Goal: Information Seeking & Learning: Learn about a topic

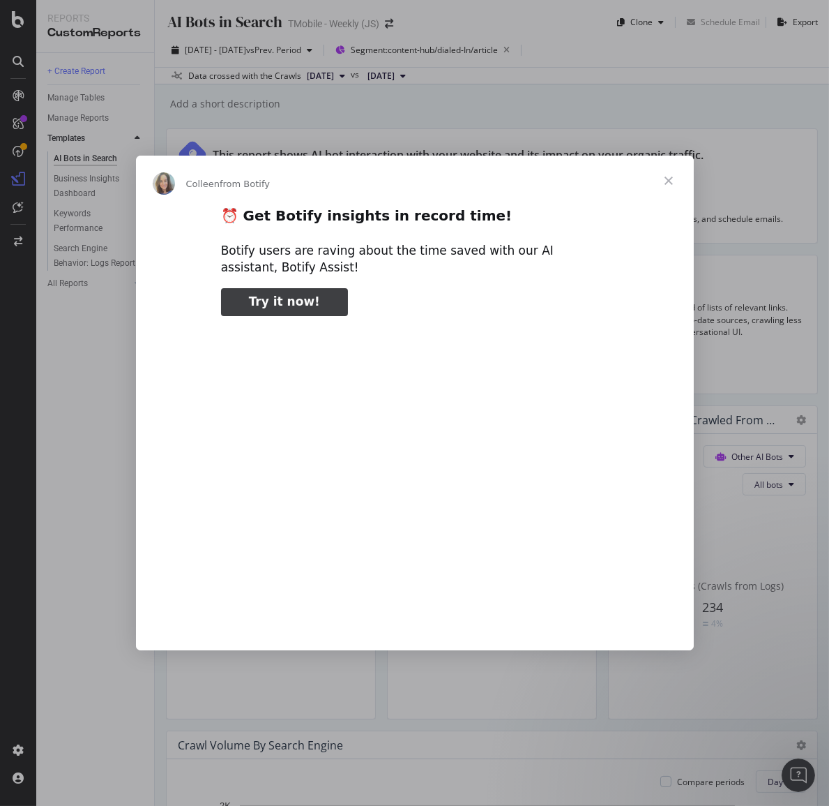
type input "185859"
click at [667, 183] on span "Close" at bounding box center [669, 181] width 50 height 50
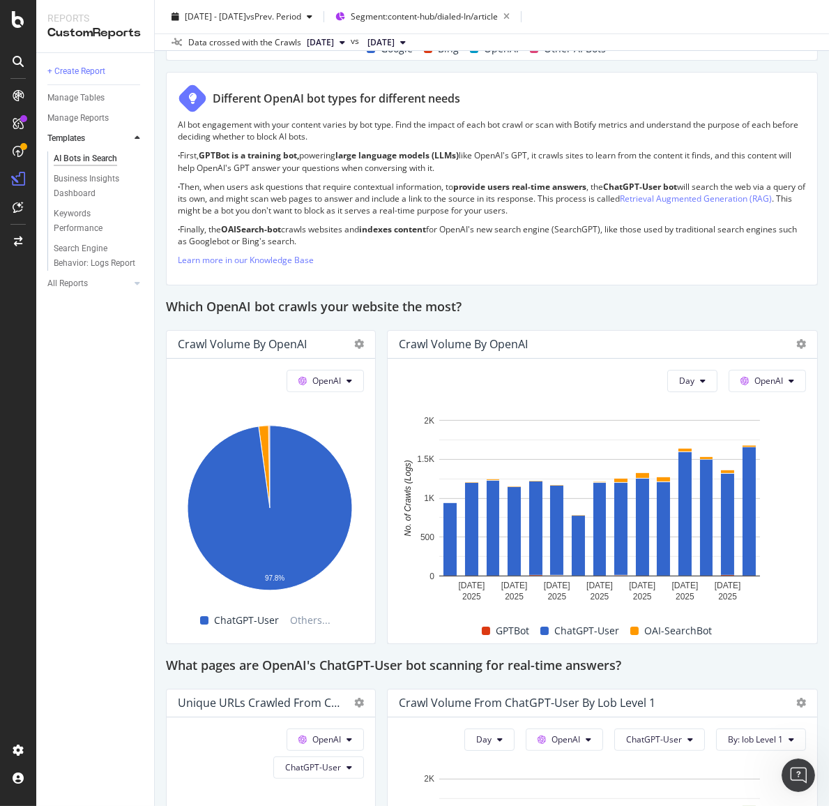
scroll to position [1141, 0]
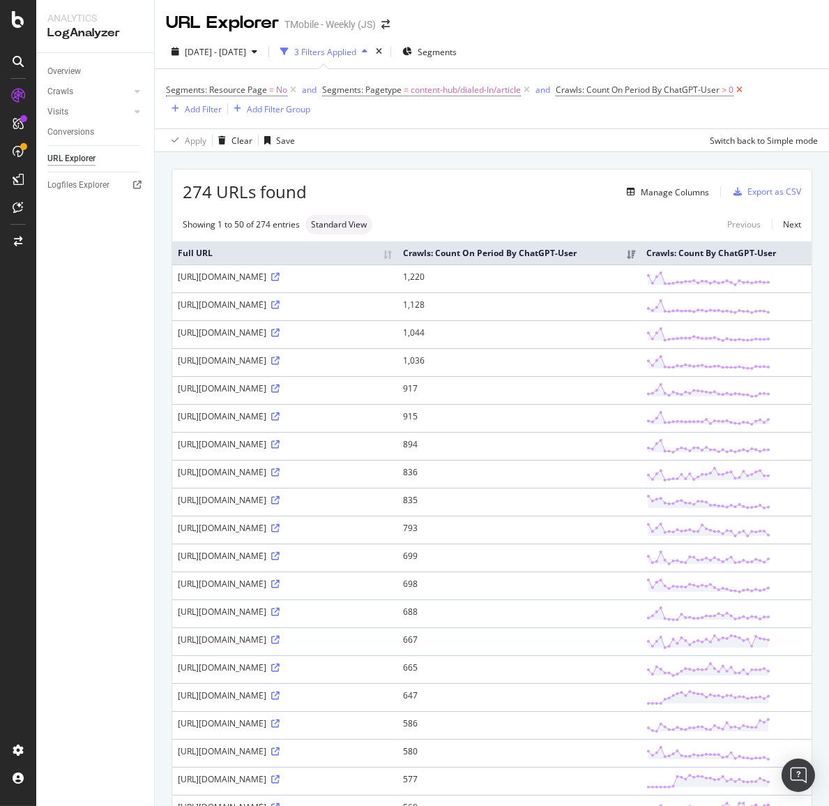
click at [738, 89] on icon at bounding box center [740, 90] width 12 height 14
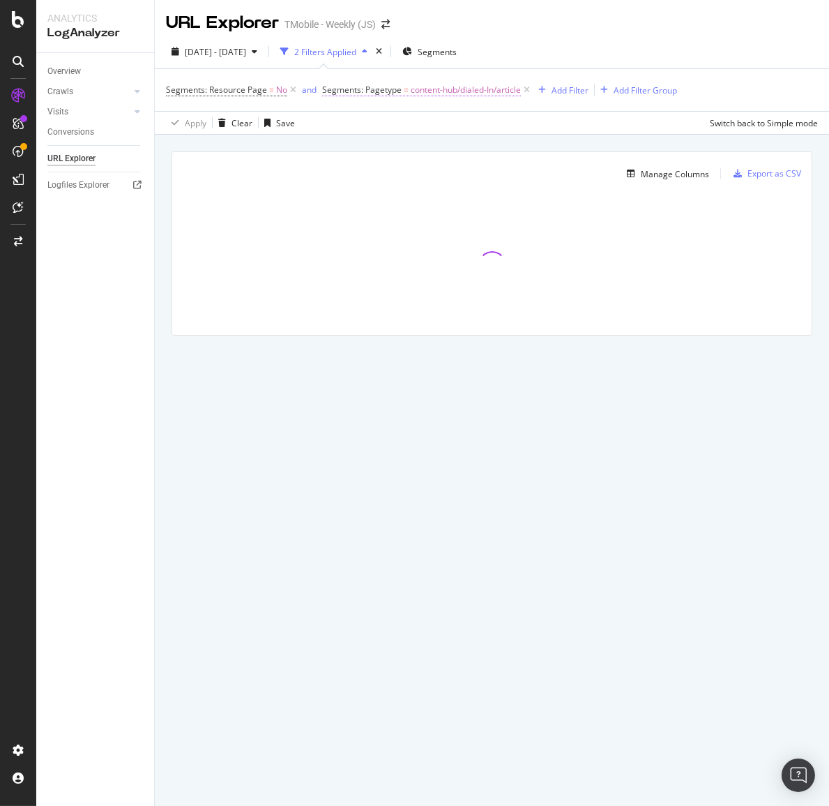
click at [494, 89] on span "content-hub/dialed-In/article" at bounding box center [466, 90] width 110 height 20
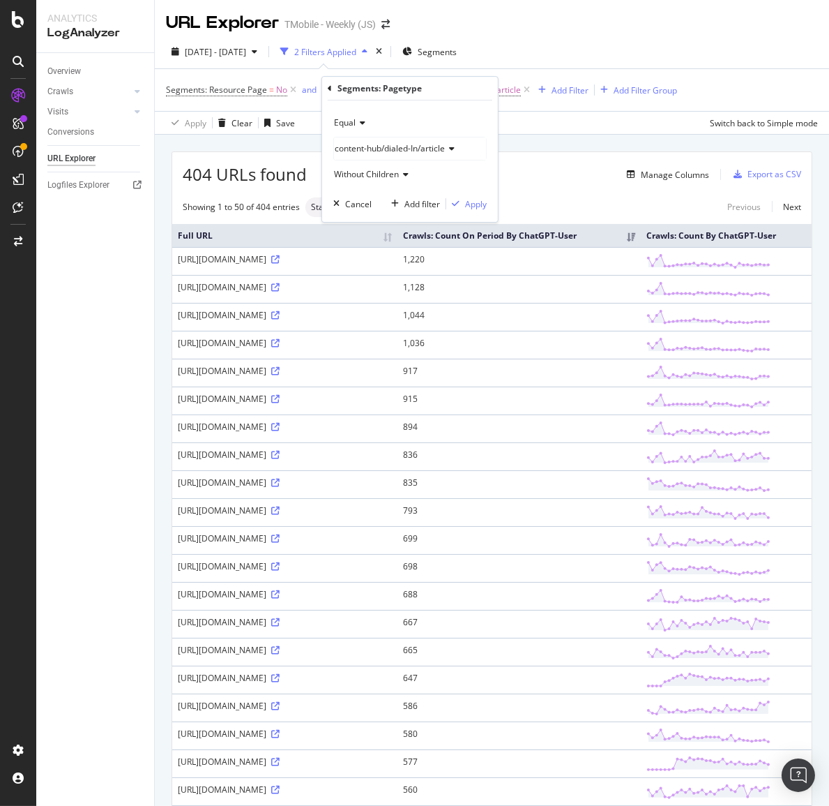
click at [386, 147] on span "content-hub/dialed-In/article" at bounding box center [390, 148] width 110 height 12
click at [328, 88] on icon at bounding box center [330, 88] width 4 height 8
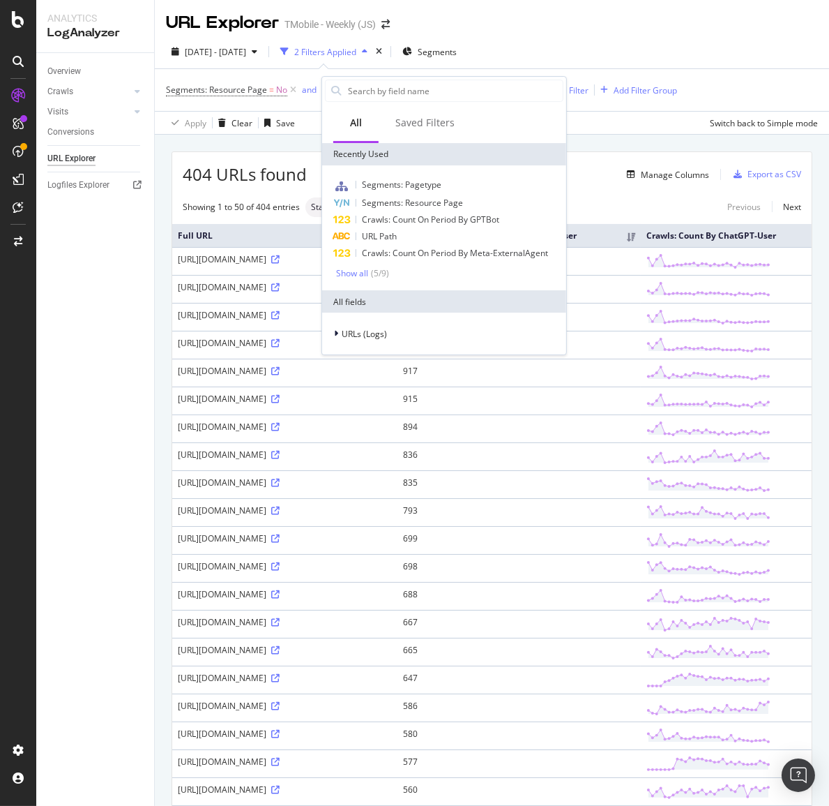
click at [328, 88] on div at bounding box center [336, 90] width 21 height 21
click at [391, 237] on span "URL Path" at bounding box center [379, 236] width 35 height 12
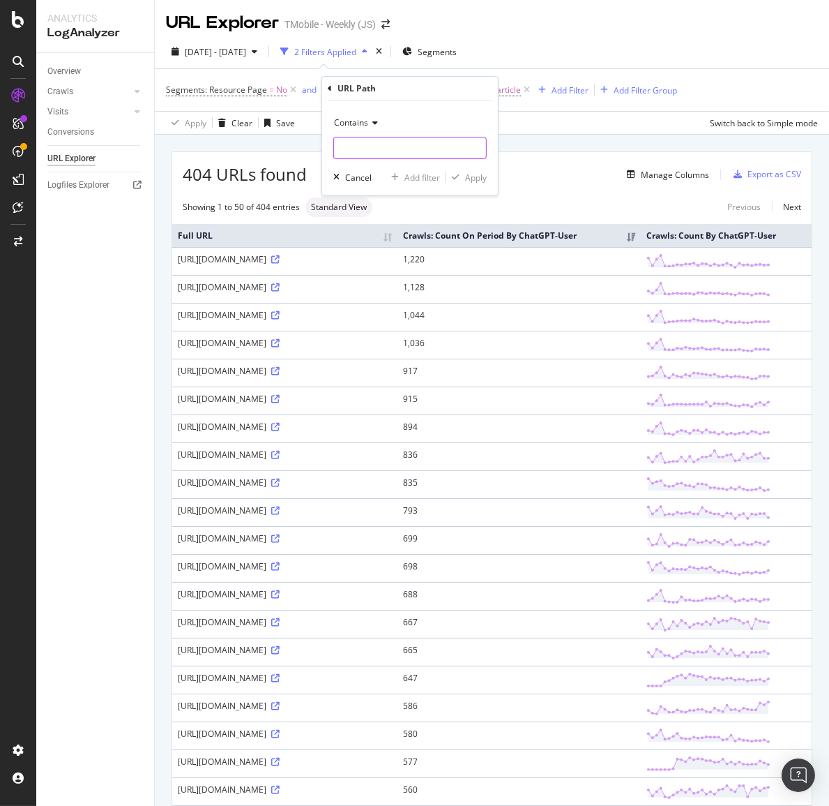
click at [385, 149] on input "text" at bounding box center [410, 148] width 152 height 22
paste input "[URL][DOMAIN_NAME]"
click at [381, 147] on input "[URL][DOMAIN_NAME]" at bounding box center [400, 148] width 132 height 22
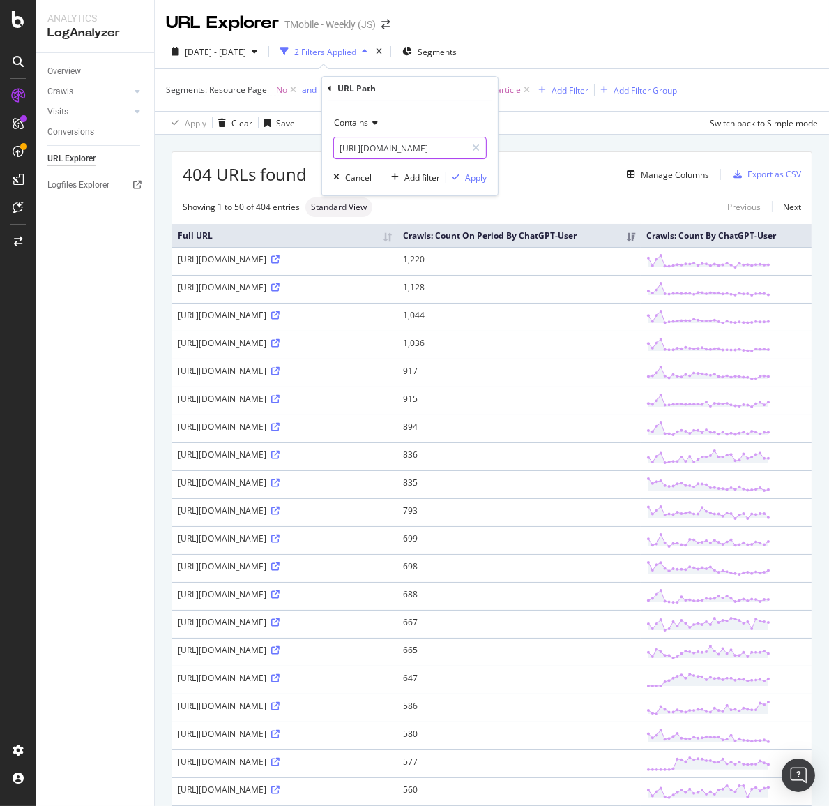
drag, startPoint x: 381, startPoint y: 147, endPoint x: 299, endPoint y: 139, distance: 82.0
click at [299, 139] on body "Analytics LogAnalyzer Overview Crawls Daily Distribution Segments Distribution …" at bounding box center [414, 403] width 829 height 806
type input "h"
paste input "[URL][DOMAIN_NAME]"
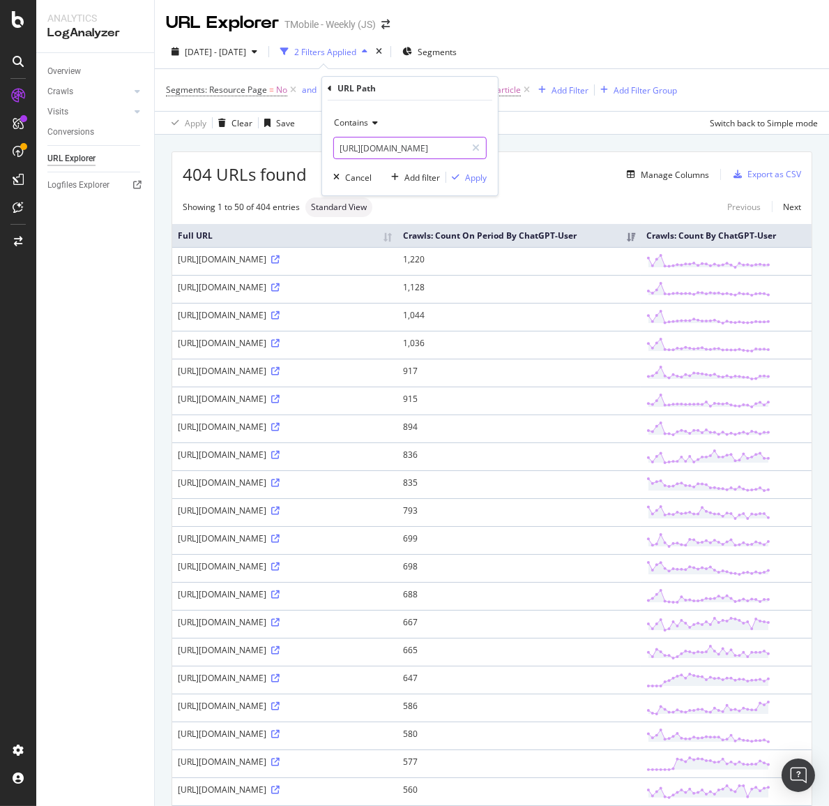
click at [435, 146] on input "[URL][DOMAIN_NAME]" at bounding box center [400, 148] width 132 height 22
drag, startPoint x: 432, startPoint y: 146, endPoint x: 338, endPoint y: 153, distance: 95.1
click at [338, 153] on input "[URL][DOMAIN_NAME]" at bounding box center [400, 148] width 132 height 22
type input "/stores"
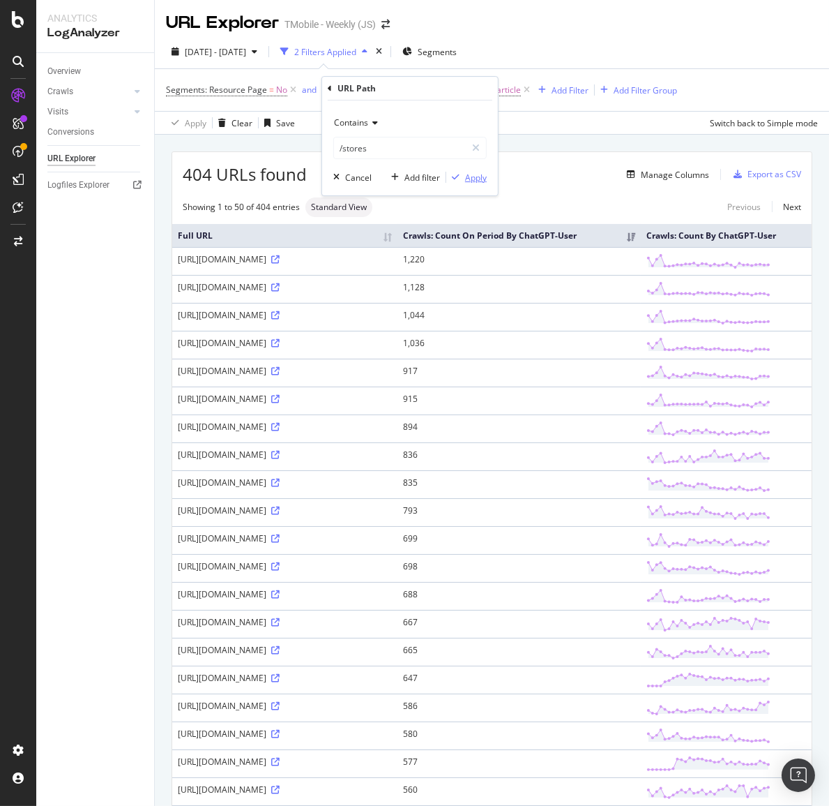
click at [479, 176] on div "Apply" at bounding box center [476, 178] width 22 height 12
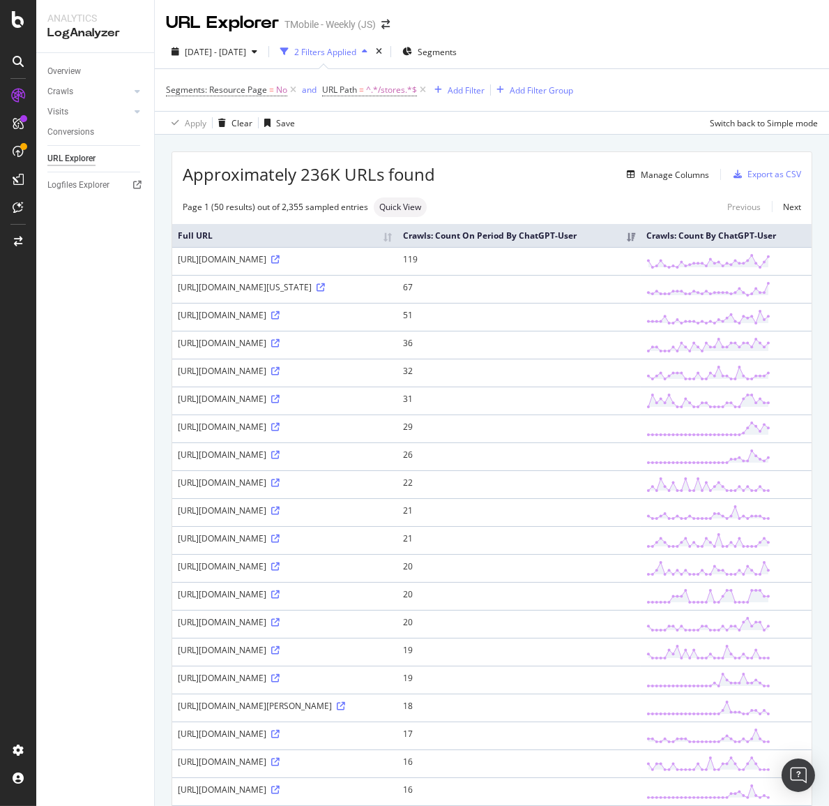
click at [674, 165] on div "Approximately 236K URLs found Manage Columns Export as CSV" at bounding box center [492, 169] width 640 height 34
click at [670, 172] on div "Manage Columns" at bounding box center [675, 175] width 68 height 12
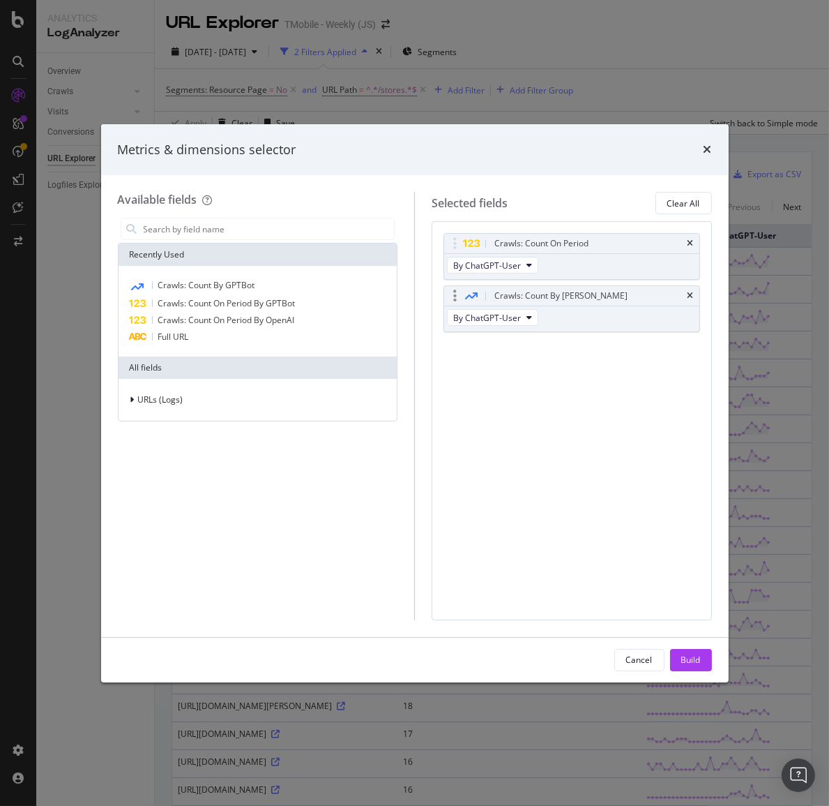
click at [686, 296] on div "Crawls: Count By [PERSON_NAME]" at bounding box center [571, 296] width 255 height 20
click at [127, 393] on div "URLs (Logs)" at bounding box center [152, 400] width 62 height 14
click at [161, 470] on div "Crawls" at bounding box center [257, 464] width 273 height 20
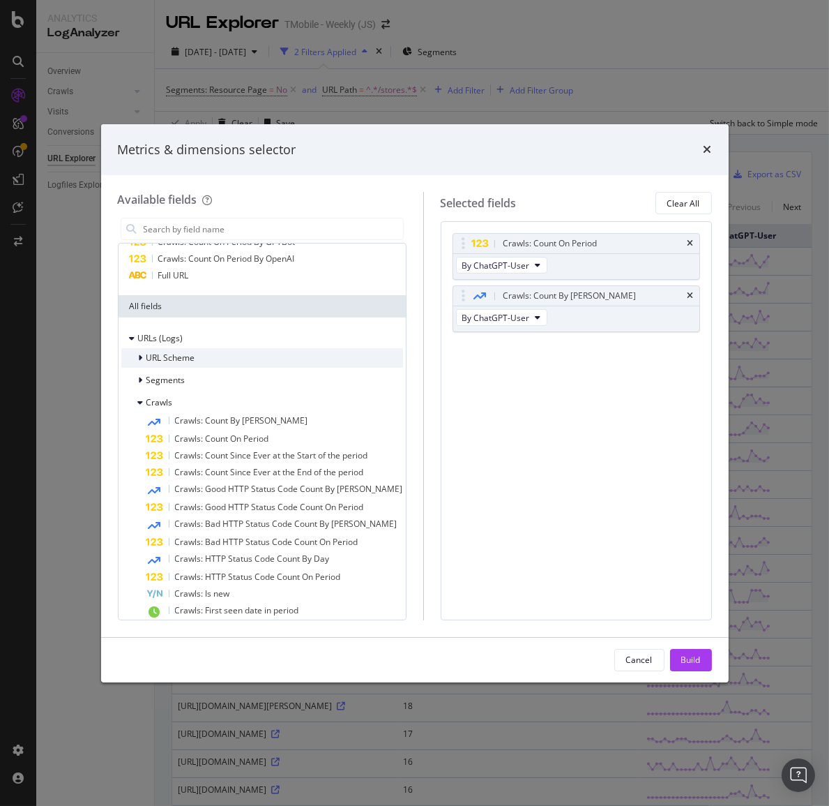
scroll to position [63, 0]
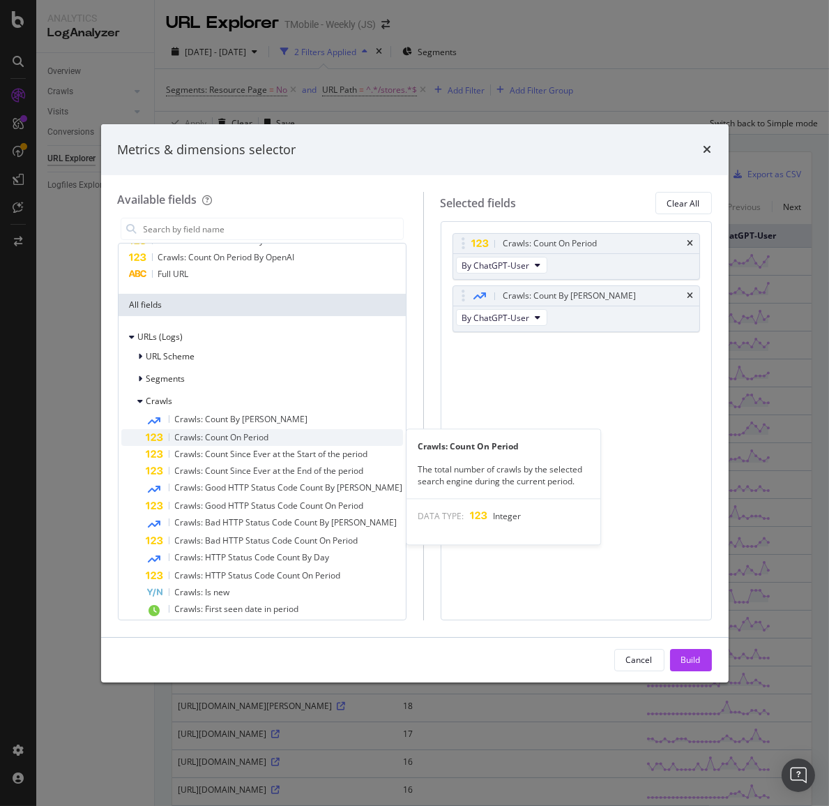
click at [215, 432] on span "Crawls: Count On Period" at bounding box center [222, 437] width 94 height 12
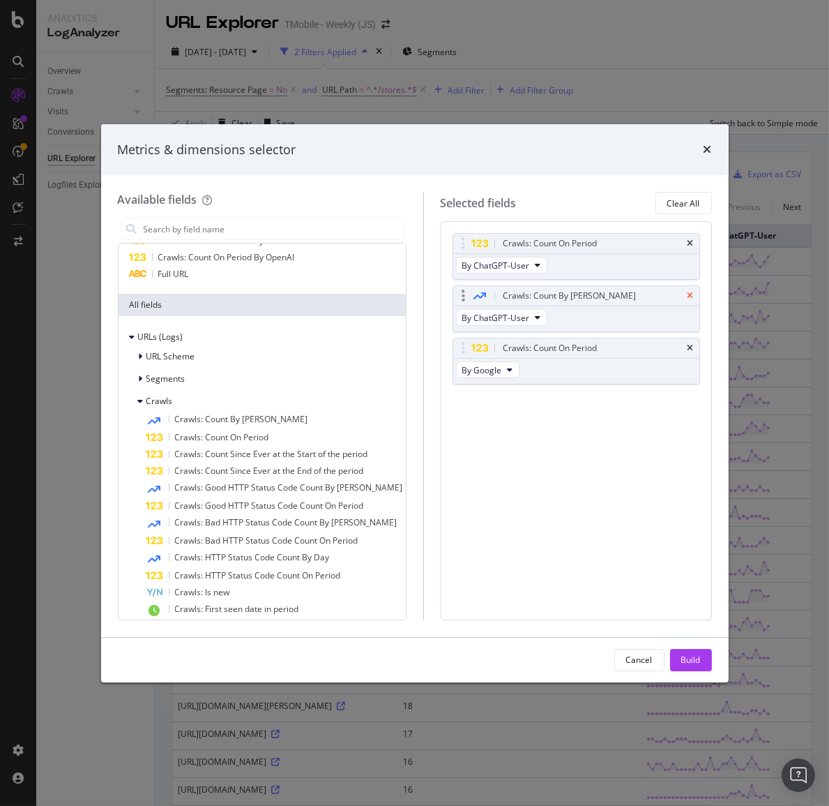
click at [690, 294] on icon "times" at bounding box center [691, 296] width 6 height 8
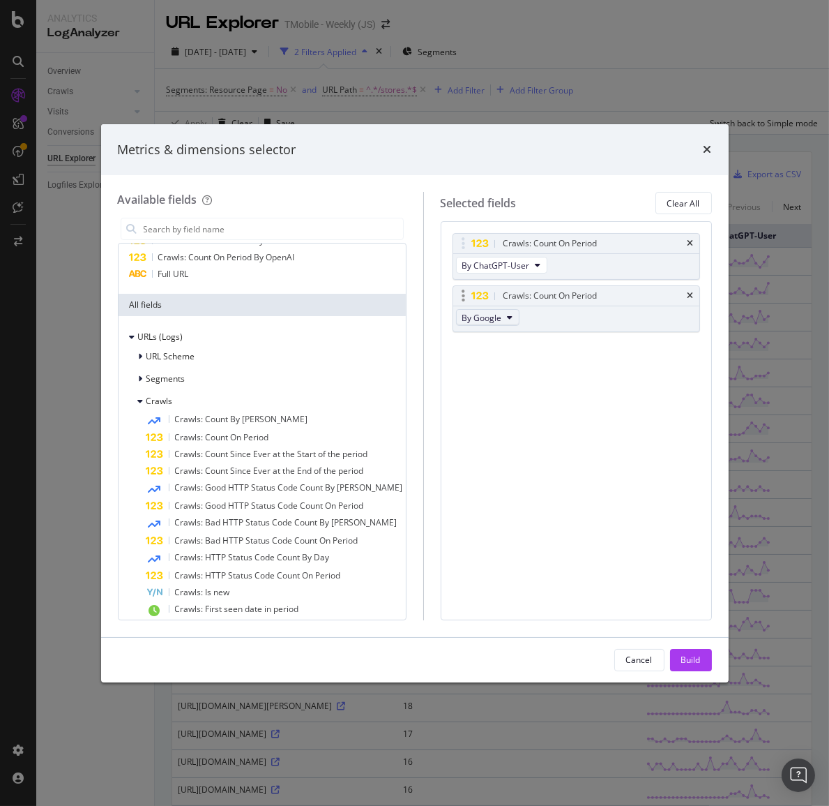
click at [484, 324] on button "By Google" at bounding box center [487, 317] width 63 height 17
click at [503, 384] on span "By OpenAI" at bounding box center [514, 386] width 110 height 13
click at [523, 265] on button "By ChatGPT-User" at bounding box center [501, 265] width 91 height 17
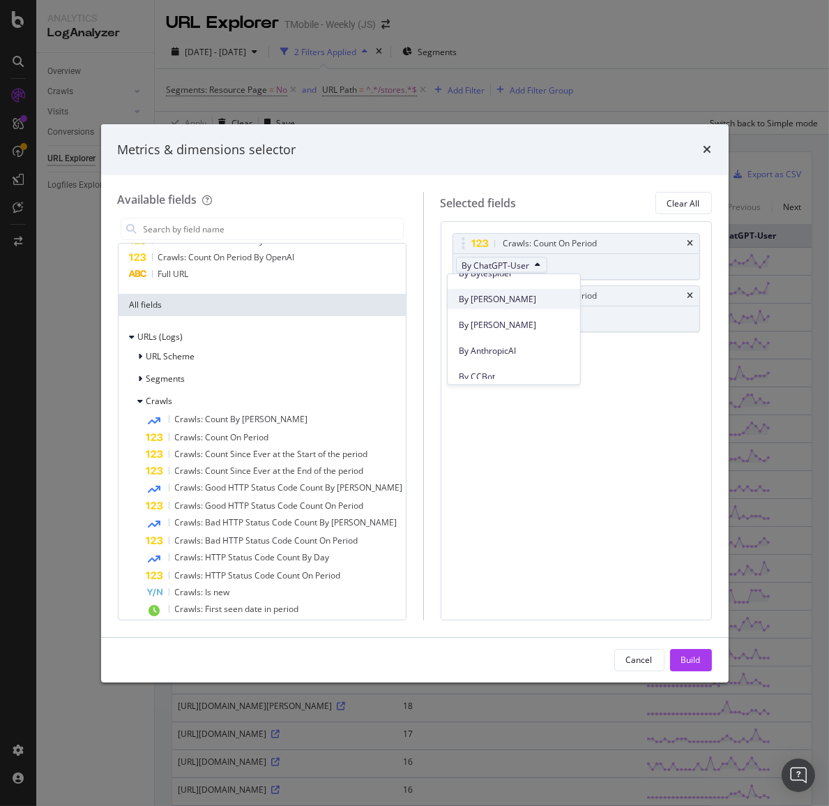
click at [513, 301] on span "By [PERSON_NAME]" at bounding box center [514, 298] width 110 height 13
click at [509, 416] on div "Crawls: Count On Period By [PERSON_NAME]: Count On Period By OpenAI You can use…" at bounding box center [576, 420] width 271 height 398
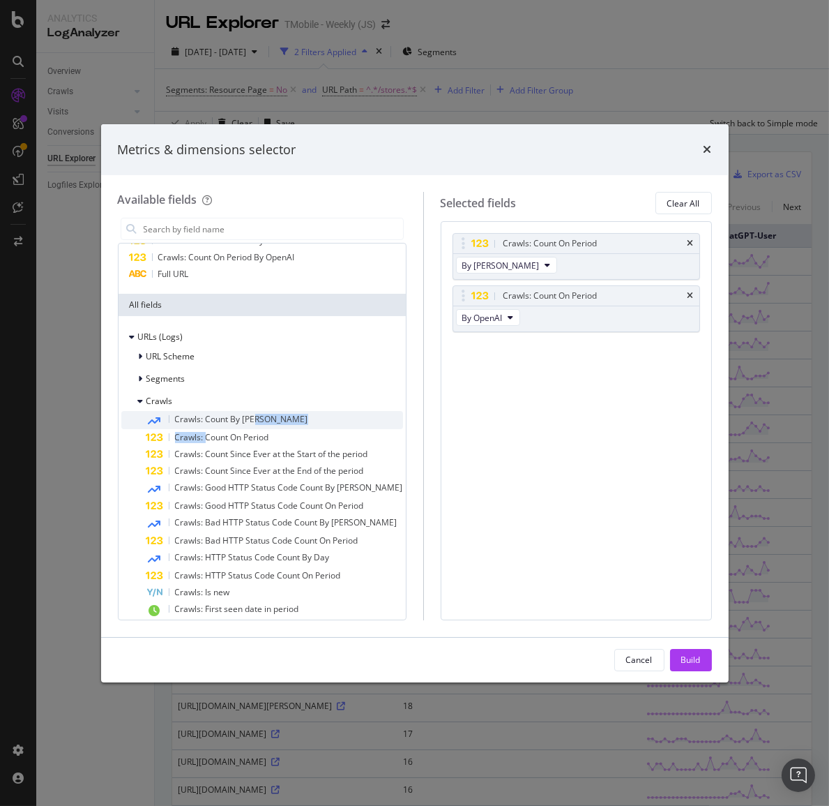
drag, startPoint x: 207, startPoint y: 434, endPoint x: 373, endPoint y: 418, distance: 166.8
click at [391, 417] on div "Recently Used Crawls: Count By GPTBot Crawls: Count On Period By GPTBot Crawls:…" at bounding box center [262, 431] width 289 height 377
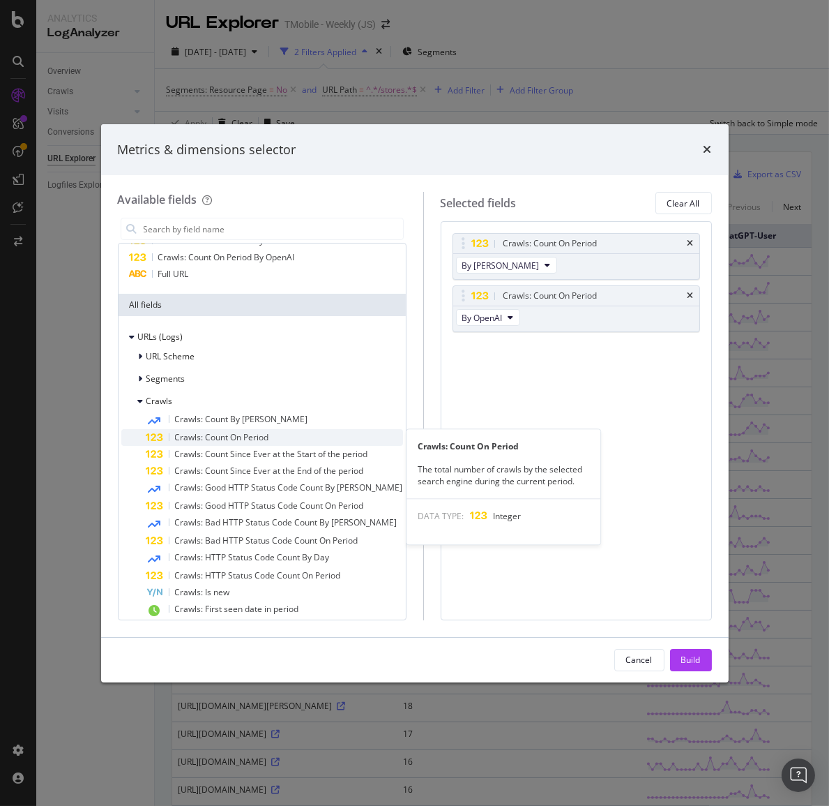
click at [241, 434] on span "Crawls: Count On Period" at bounding box center [222, 437] width 94 height 12
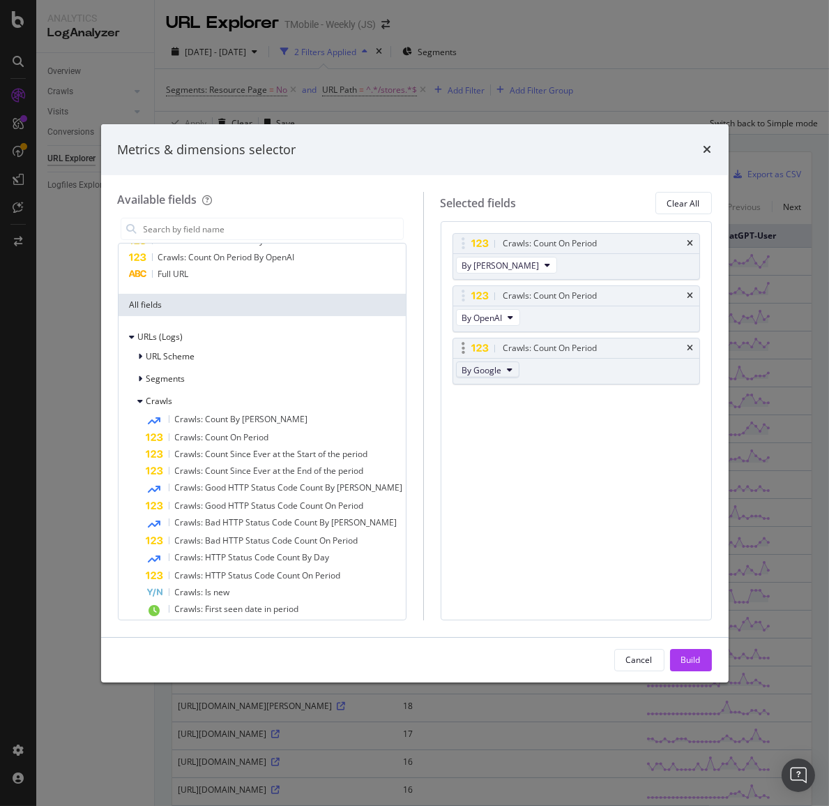
click at [492, 368] on span "By Google" at bounding box center [482, 370] width 40 height 12
click at [514, 452] on span "By Perplexity-User" at bounding box center [514, 447] width 110 height 13
click at [540, 370] on icon "modal" at bounding box center [543, 369] width 6 height 8
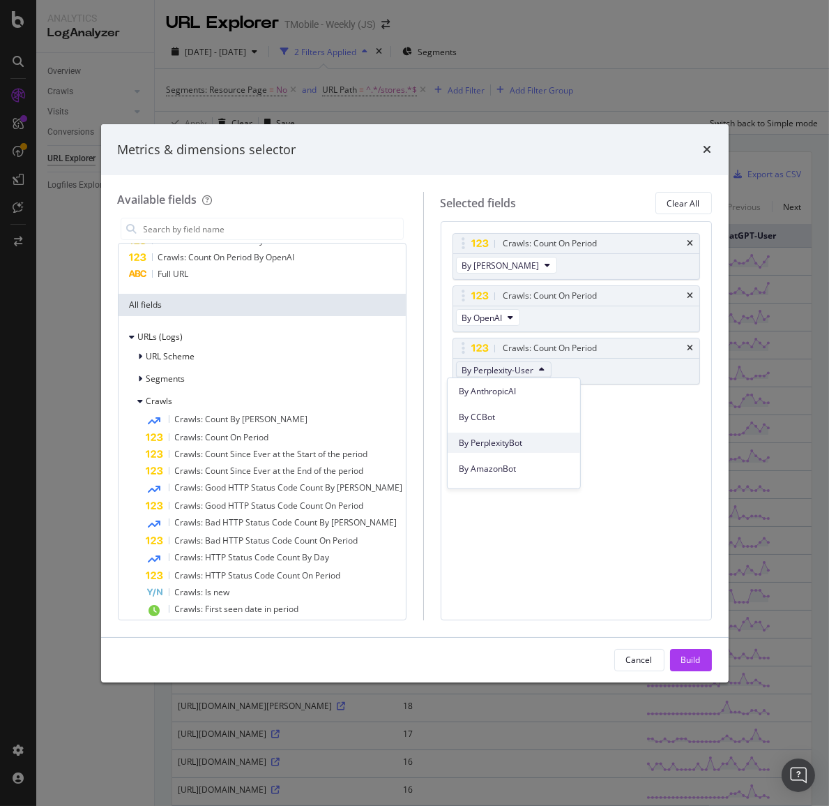
click at [524, 446] on span "By PerplexityBot" at bounding box center [514, 442] width 110 height 13
click at [241, 438] on span "Crawls: Count On Period" at bounding box center [222, 437] width 94 height 12
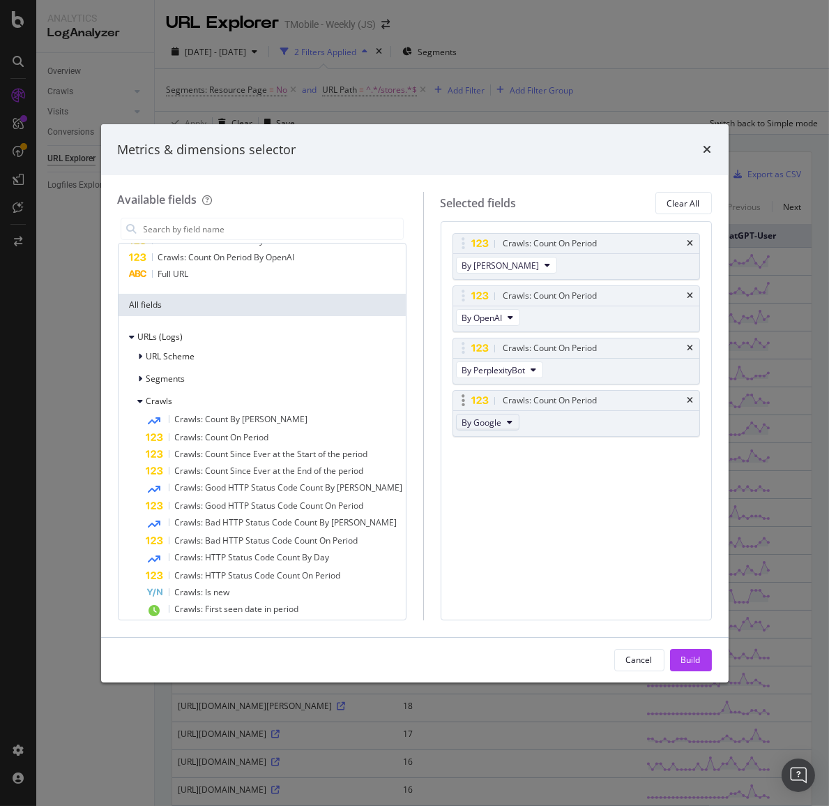
click at [487, 422] on span "By Google" at bounding box center [482, 422] width 40 height 12
click at [524, 451] on span "By Meta-ExternalAgent" at bounding box center [514, 448] width 110 height 13
click at [244, 435] on span "Crawls: Count On Period" at bounding box center [222, 437] width 94 height 12
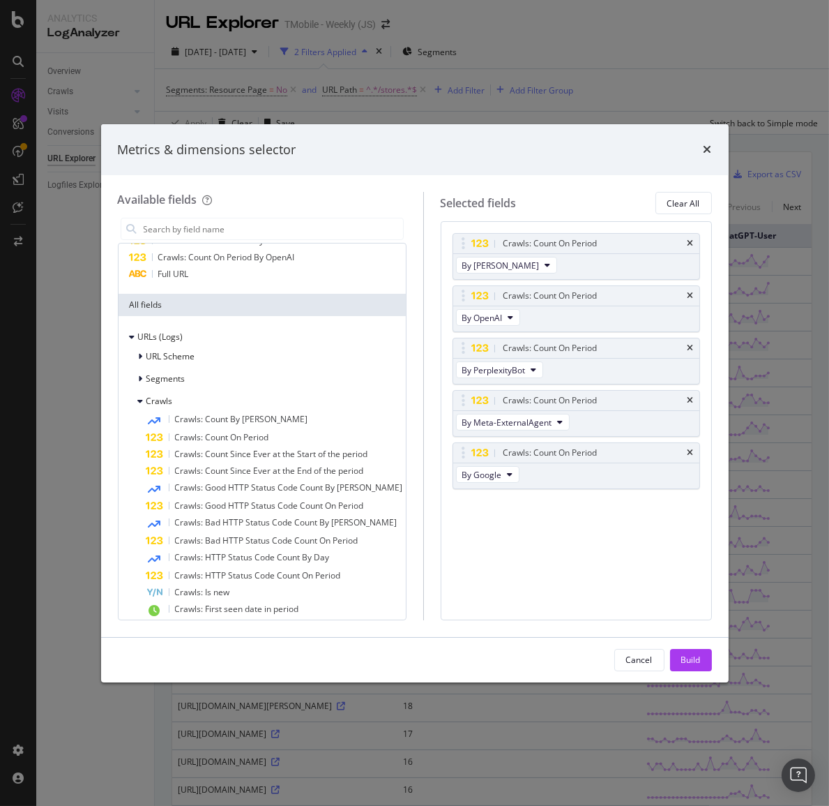
click at [653, 519] on div "Crawls: Count On Period By [PERSON_NAME]: Count On Period By OpenAI Crawls: Cou…" at bounding box center [576, 420] width 271 height 398
click at [488, 474] on span "By Google" at bounding box center [482, 475] width 40 height 12
click at [511, 547] on span "By Bytespider" at bounding box center [514, 547] width 110 height 13
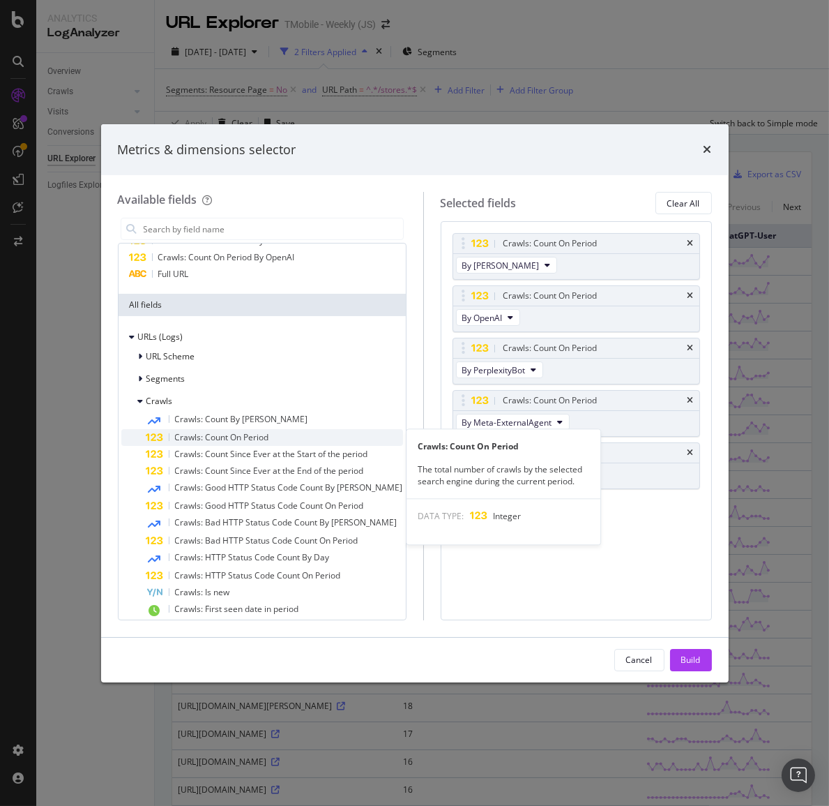
click at [233, 437] on span "Crawls: Count On Period" at bounding box center [222, 437] width 94 height 12
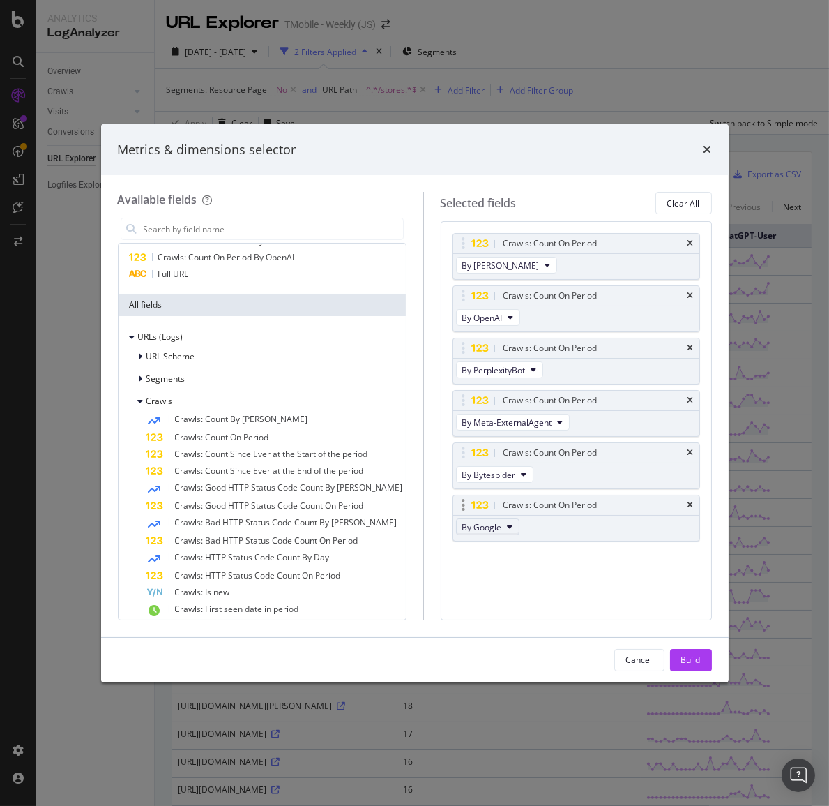
click at [490, 526] on span "By Google" at bounding box center [482, 527] width 40 height 12
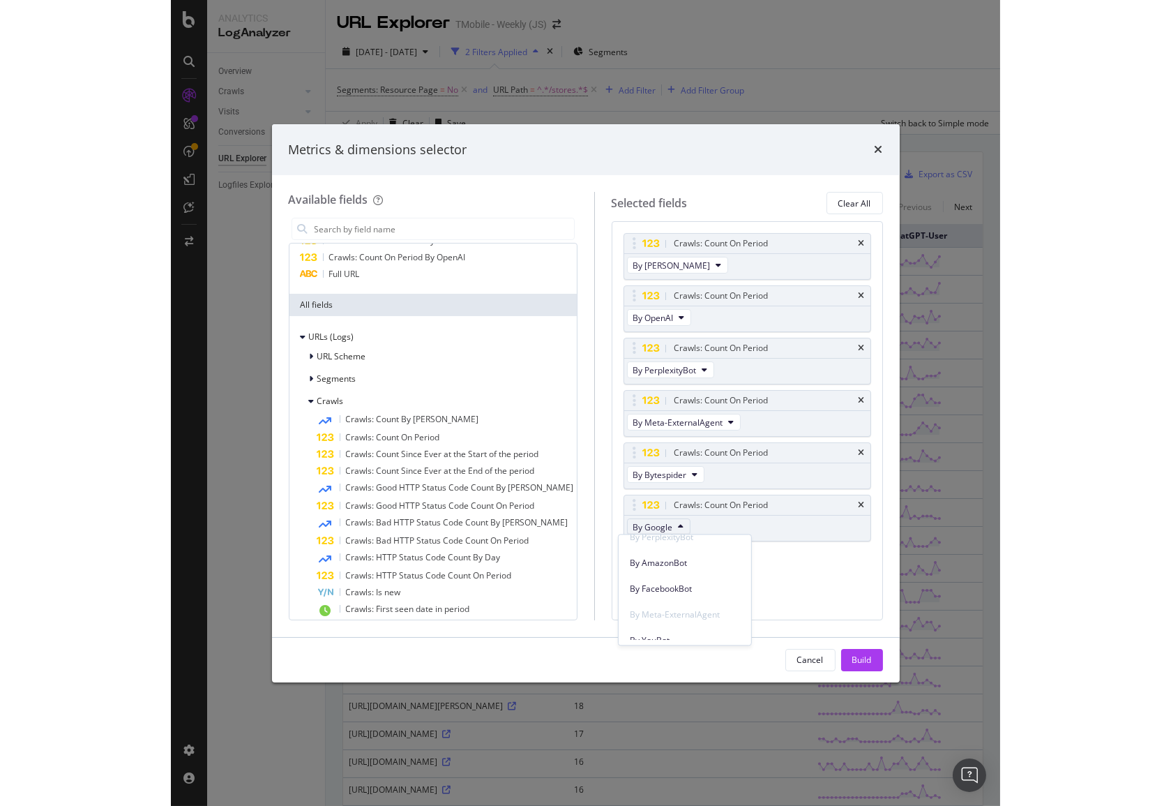
scroll to position [631, 0]
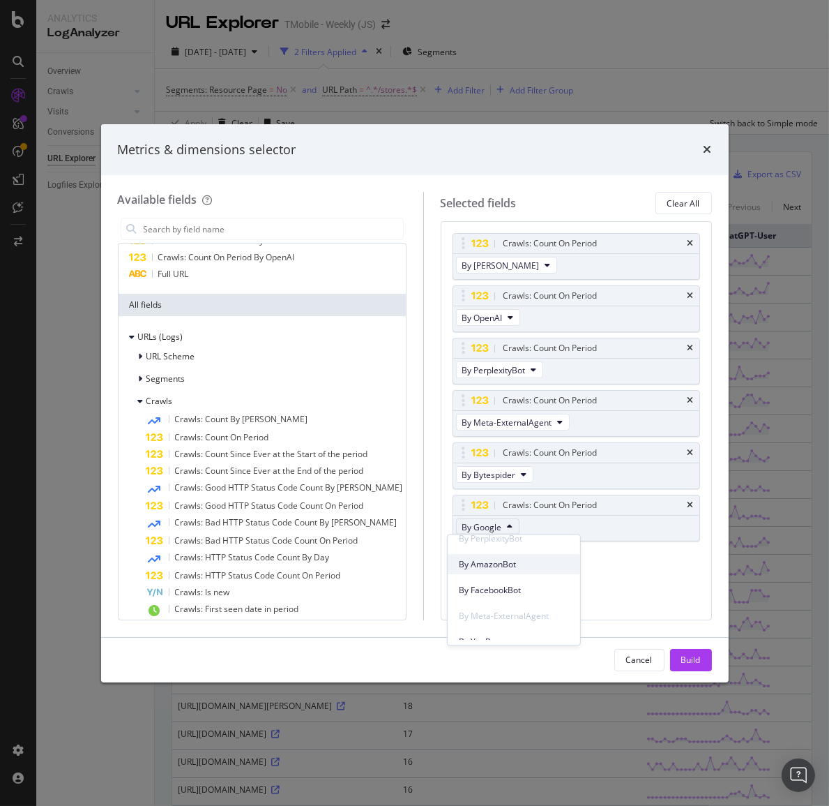
click at [492, 566] on span "By AmazonBot" at bounding box center [514, 564] width 110 height 13
click at [695, 662] on div "Build" at bounding box center [691, 659] width 20 height 12
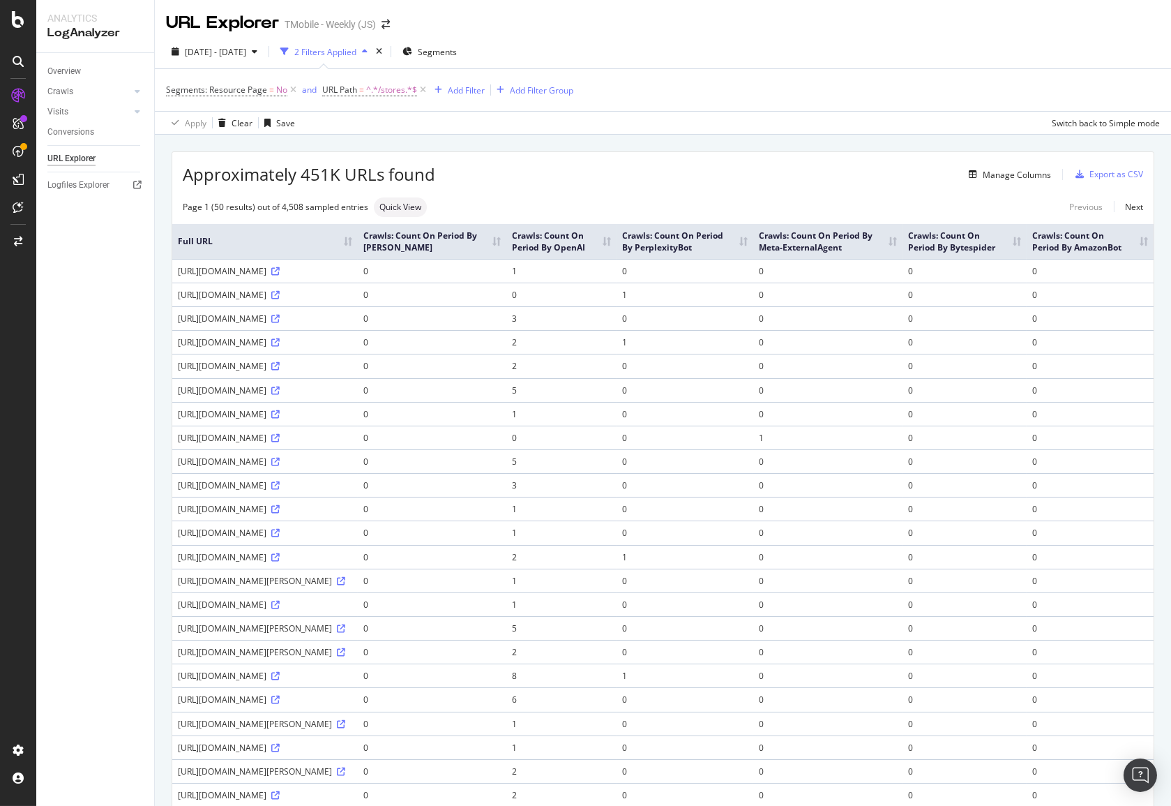
click at [179, 266] on div "[URL][DOMAIN_NAME]" at bounding box center [265, 271] width 174 height 12
click at [370, 87] on span "^.*/stores.*$" at bounding box center [391, 90] width 51 height 20
click at [354, 153] on input "/stores" at bounding box center [400, 148] width 132 height 22
paste input "[URL][DOMAIN_NAME]"
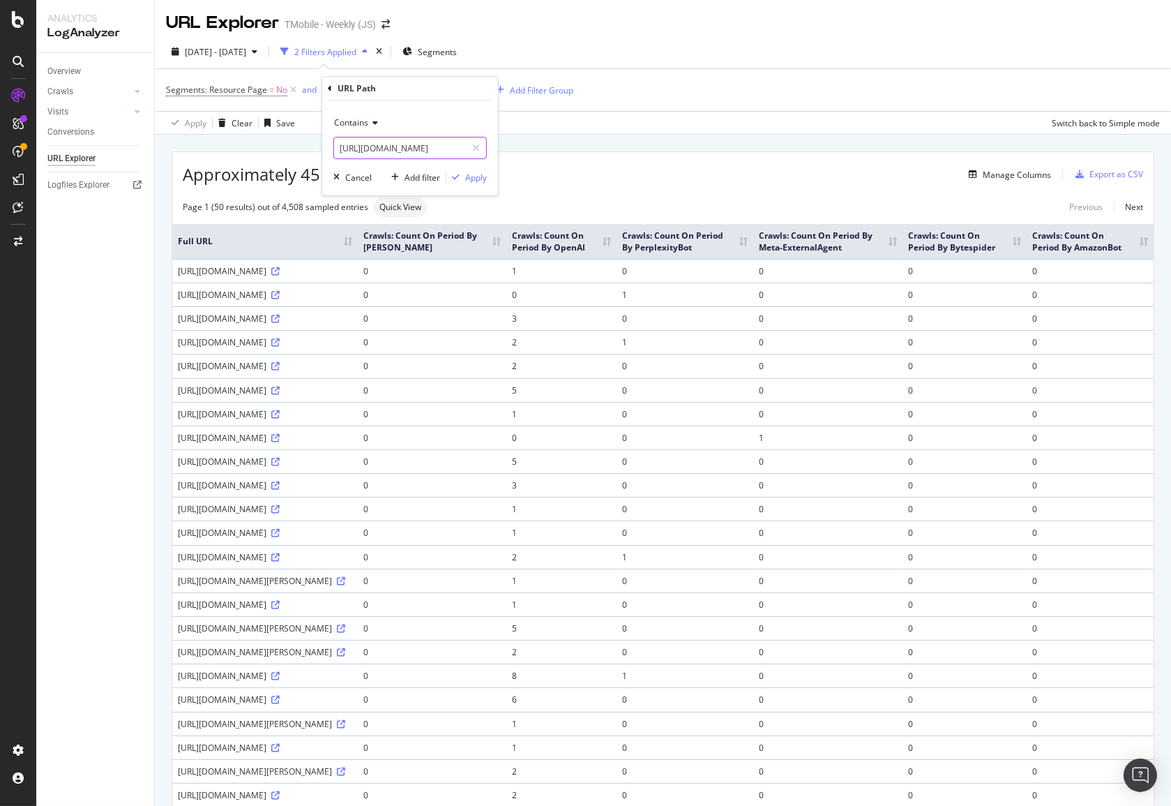
click at [363, 150] on input "[URL][DOMAIN_NAME]" at bounding box center [400, 148] width 132 height 22
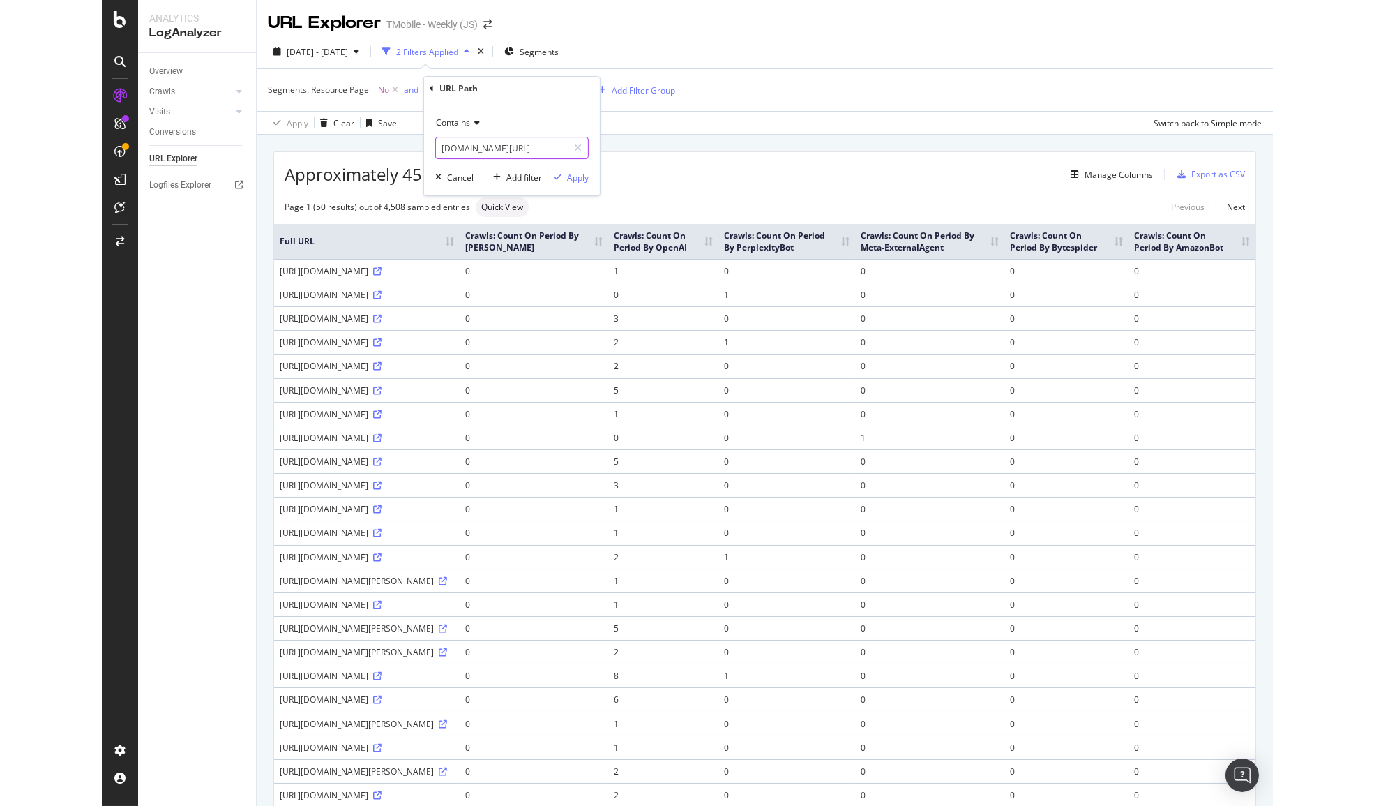
scroll to position [0, 0]
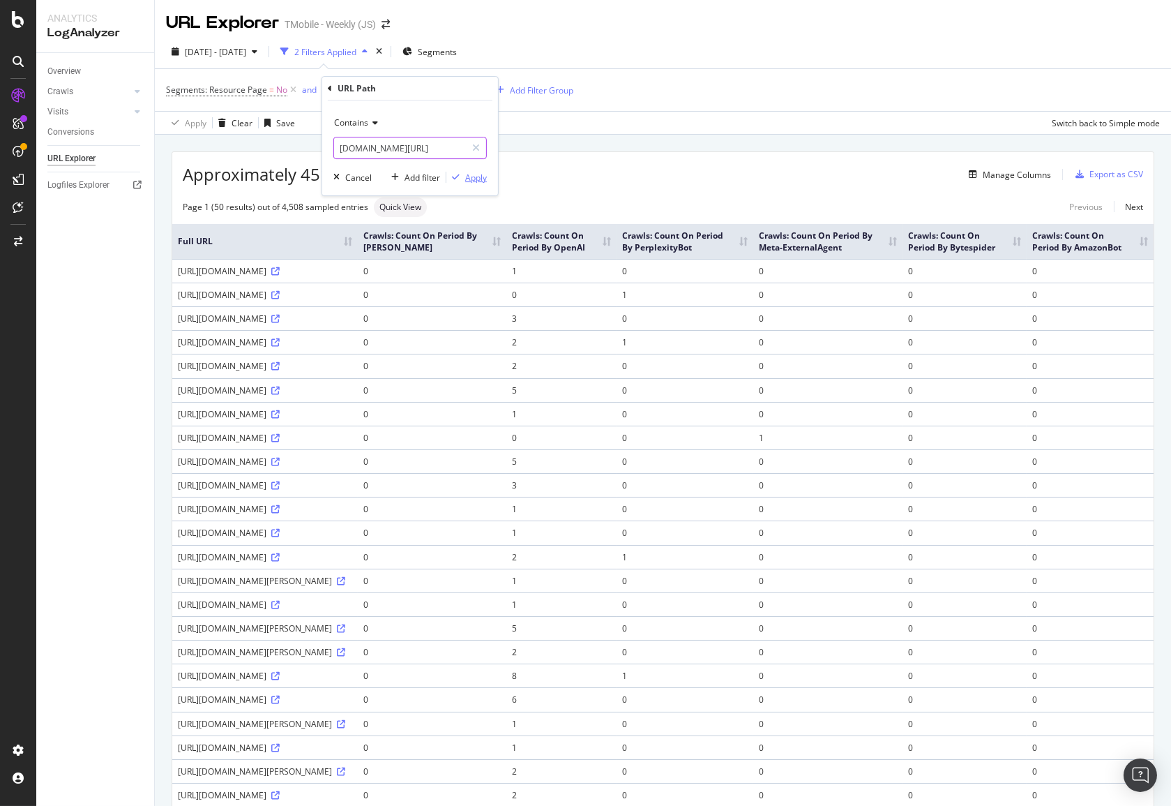
type input "[DOMAIN_NAME][URL]"
click at [473, 172] on div "Apply" at bounding box center [476, 178] width 22 height 12
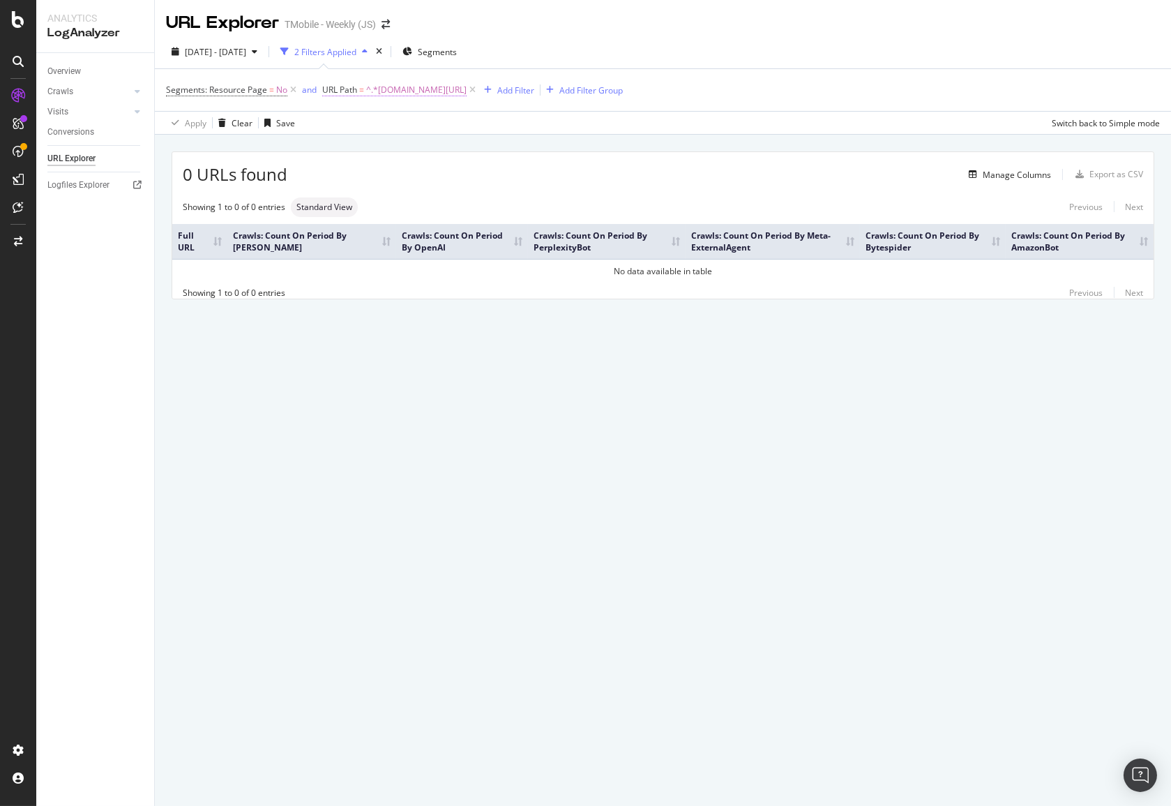
click at [395, 93] on span "^.*[DOMAIN_NAME][URL]" at bounding box center [416, 90] width 100 height 20
click at [409, 148] on input "[DOMAIN_NAME][URL]" at bounding box center [400, 148] width 132 height 22
type input "/stores"
click at [467, 174] on div "Apply" at bounding box center [476, 178] width 22 height 12
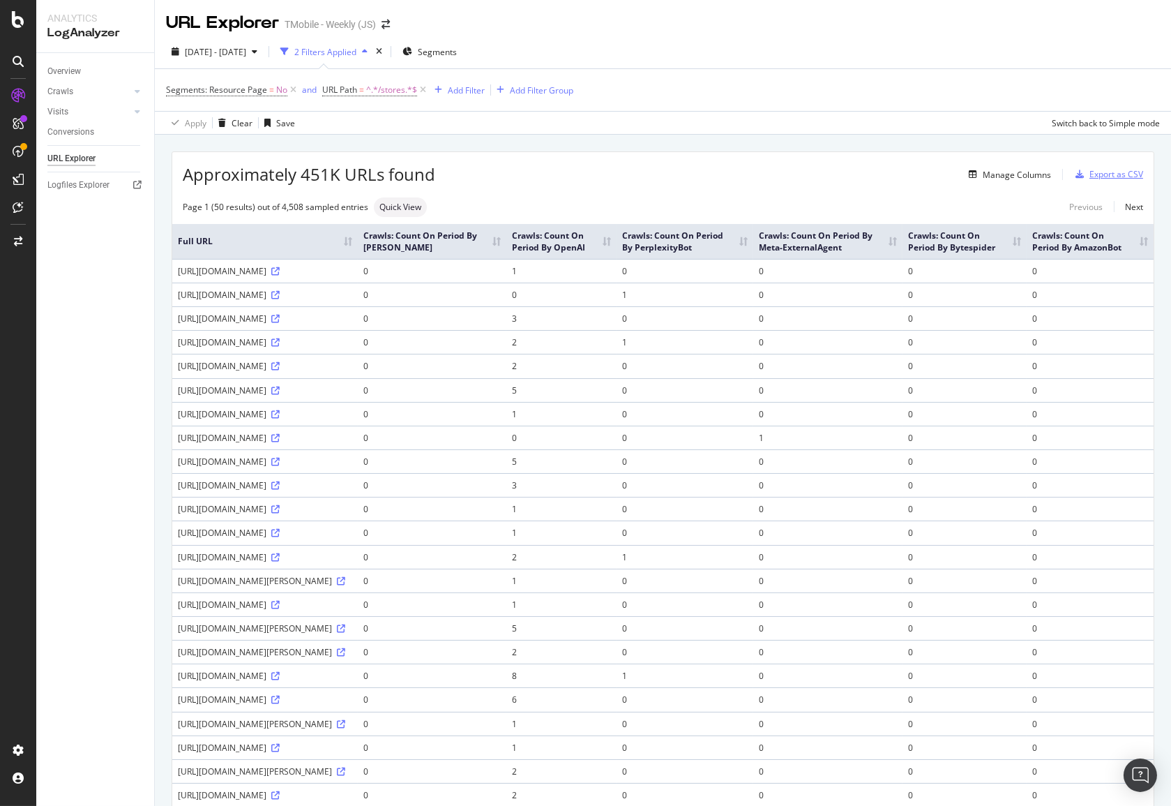
click at [829, 167] on div "Export as CSV" at bounding box center [1106, 174] width 73 height 21
click at [466, 98] on div "Add Filter" at bounding box center [457, 89] width 56 height 15
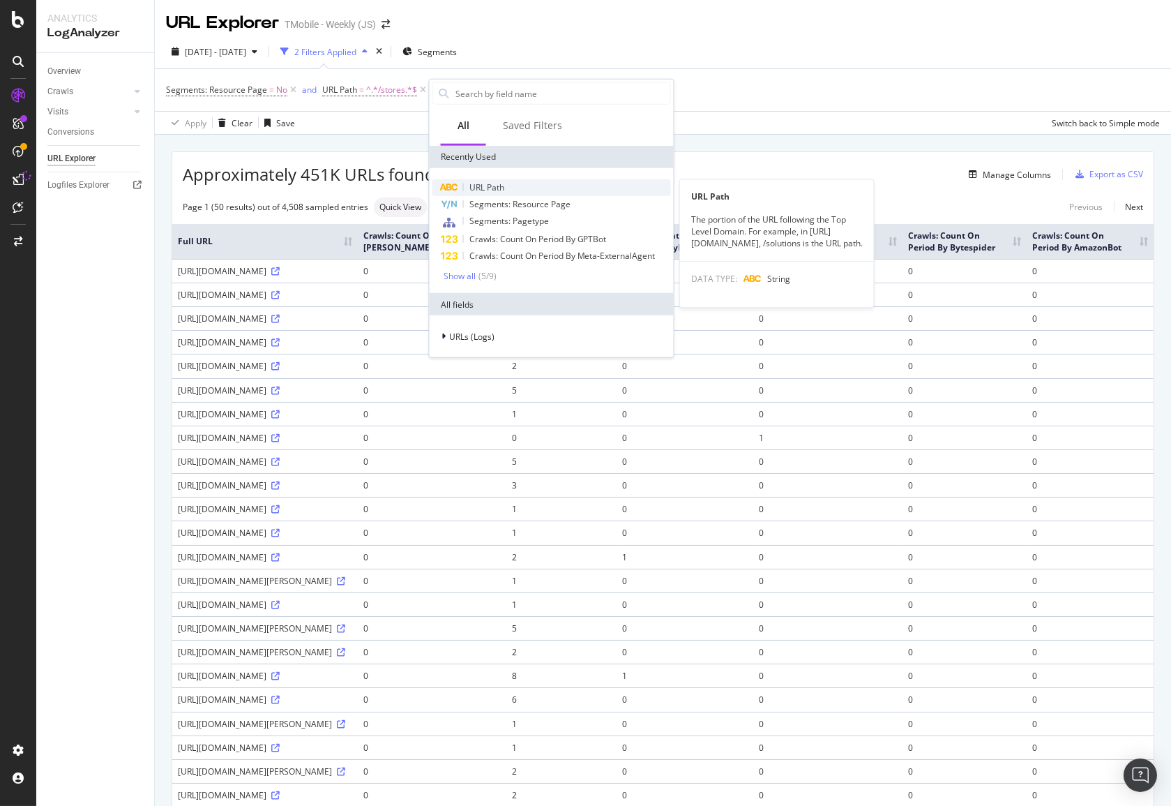
click at [488, 188] on span "URL Path" at bounding box center [486, 187] width 35 height 12
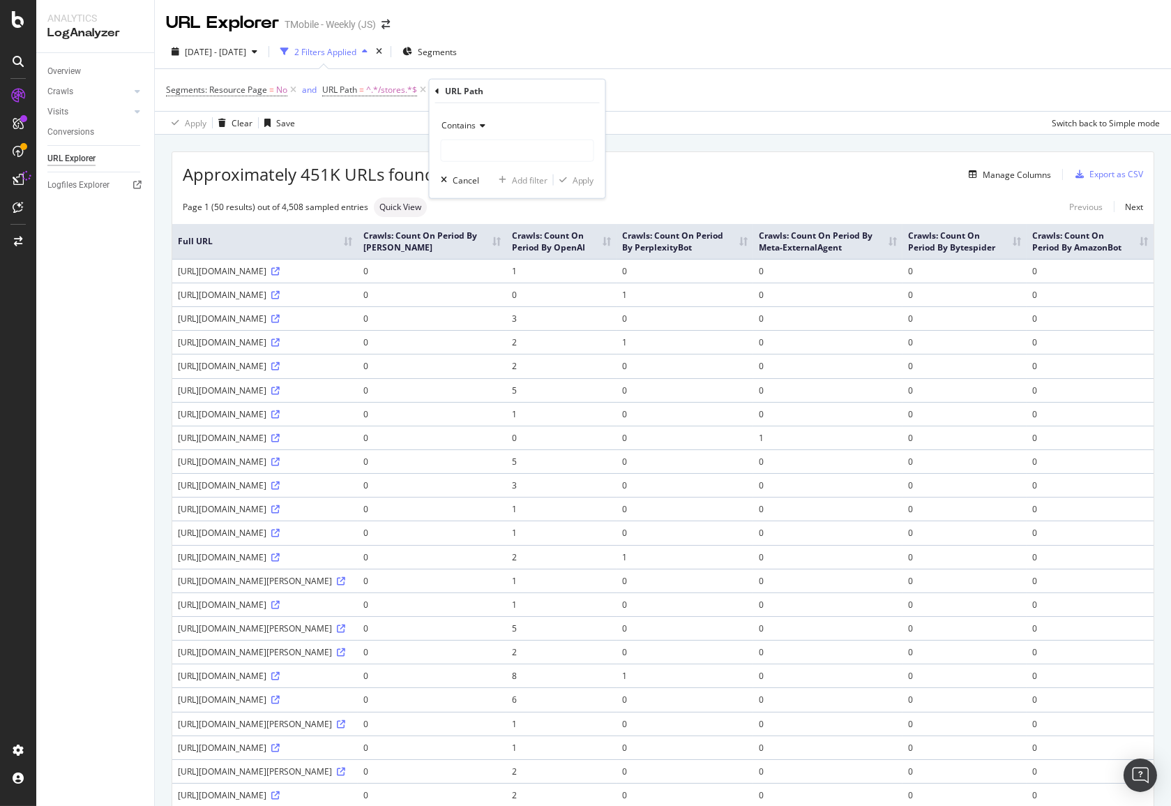
click at [474, 127] on span "Contains" at bounding box center [458, 125] width 34 height 12
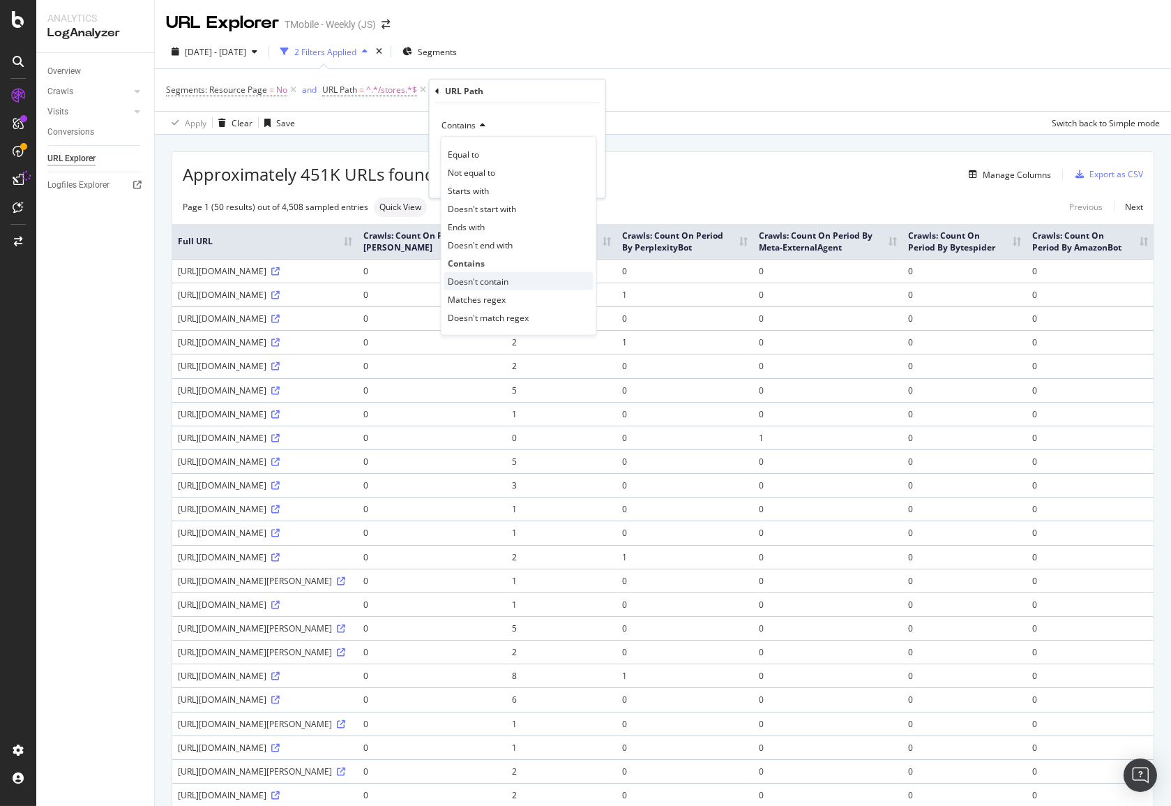
click at [458, 287] on div "Doesn't contain" at bounding box center [518, 281] width 149 height 18
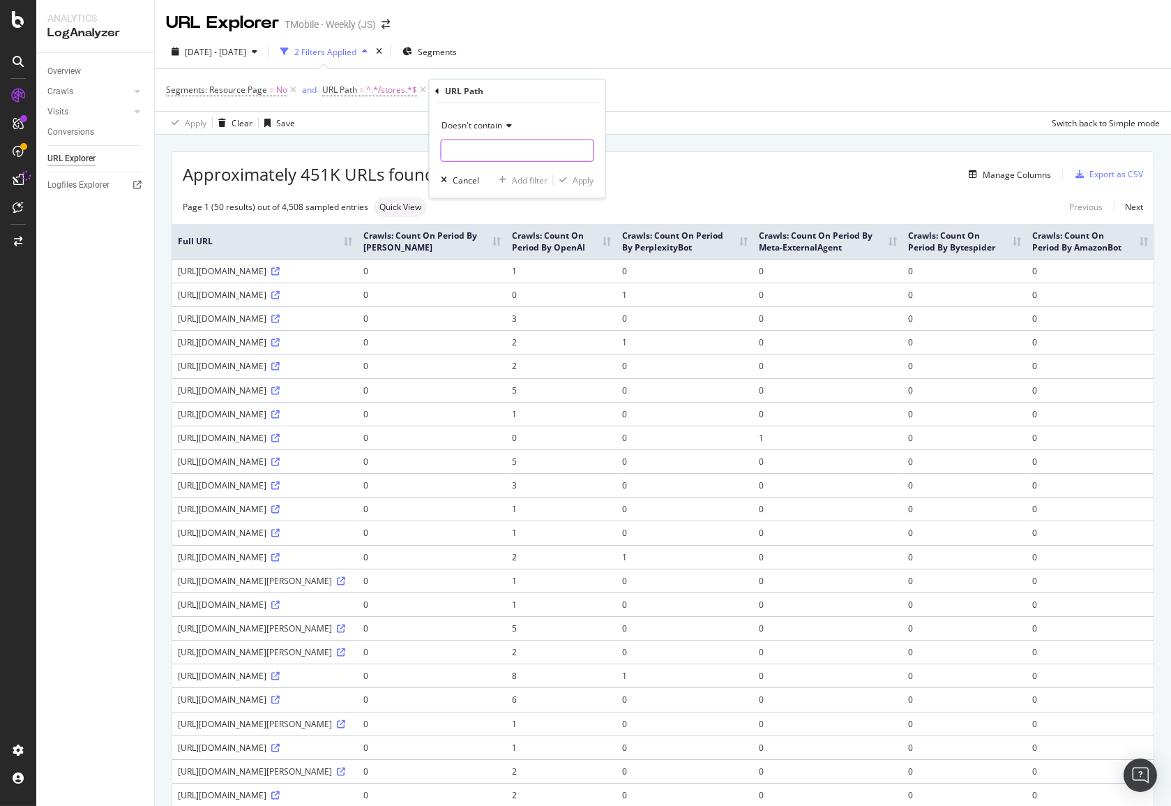
click at [487, 153] on input "text" at bounding box center [517, 150] width 152 height 22
type input "es."
click at [569, 184] on div "Apply" at bounding box center [574, 180] width 40 height 13
click at [538, 91] on icon at bounding box center [537, 90] width 12 height 14
click at [829, 173] on div "Export as CSV" at bounding box center [1116, 174] width 54 height 12
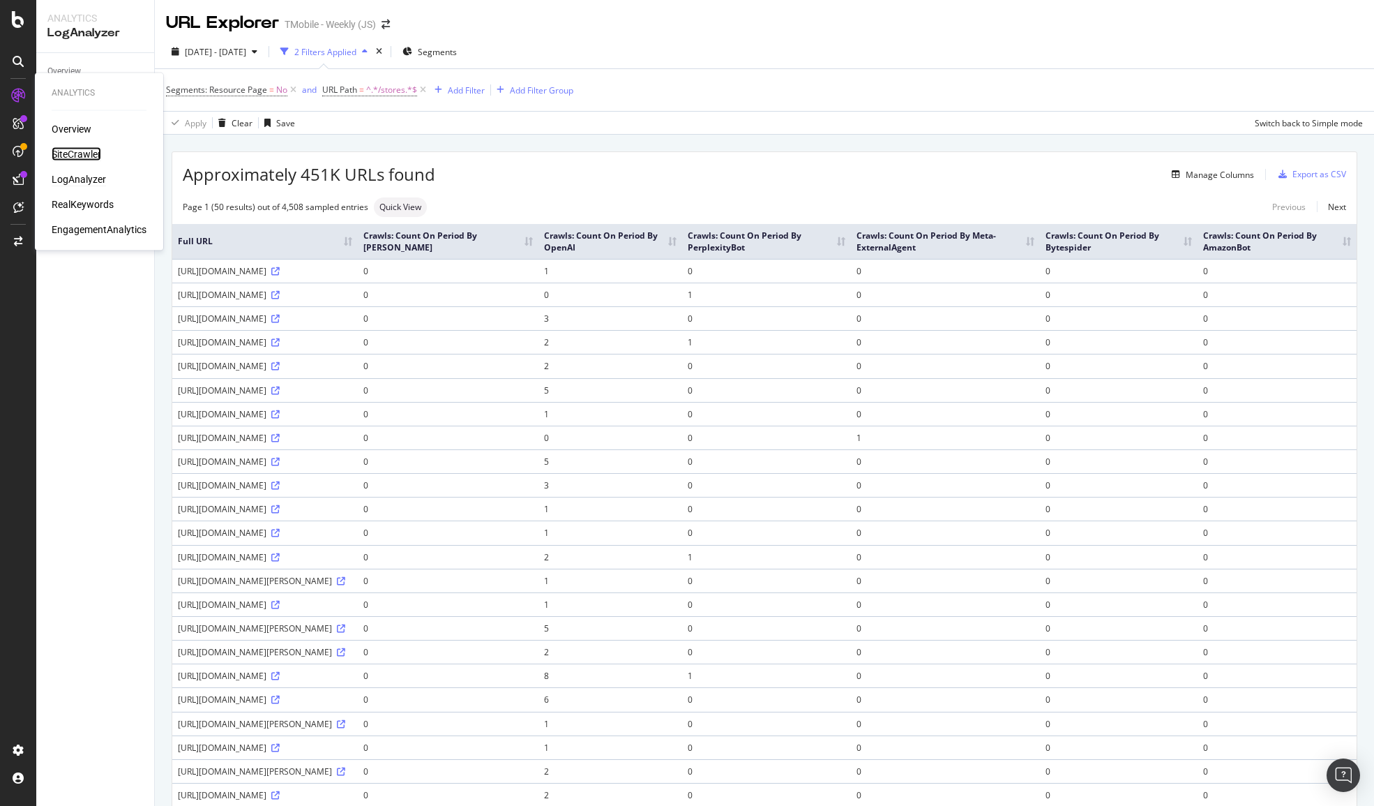
click at [73, 153] on div "SiteCrawler" at bounding box center [77, 154] width 50 height 14
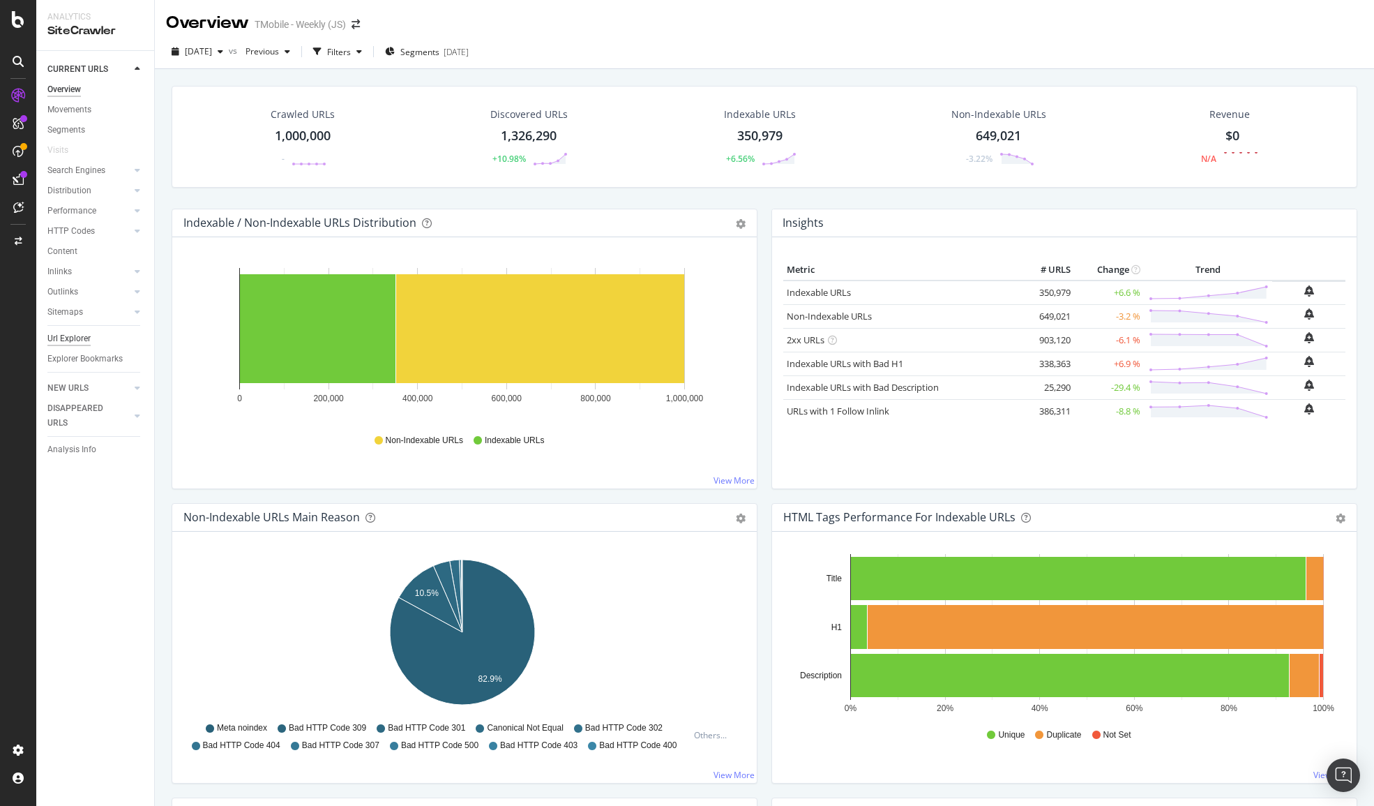
click at [90, 342] on div "Url Explorer" at bounding box center [68, 338] width 43 height 15
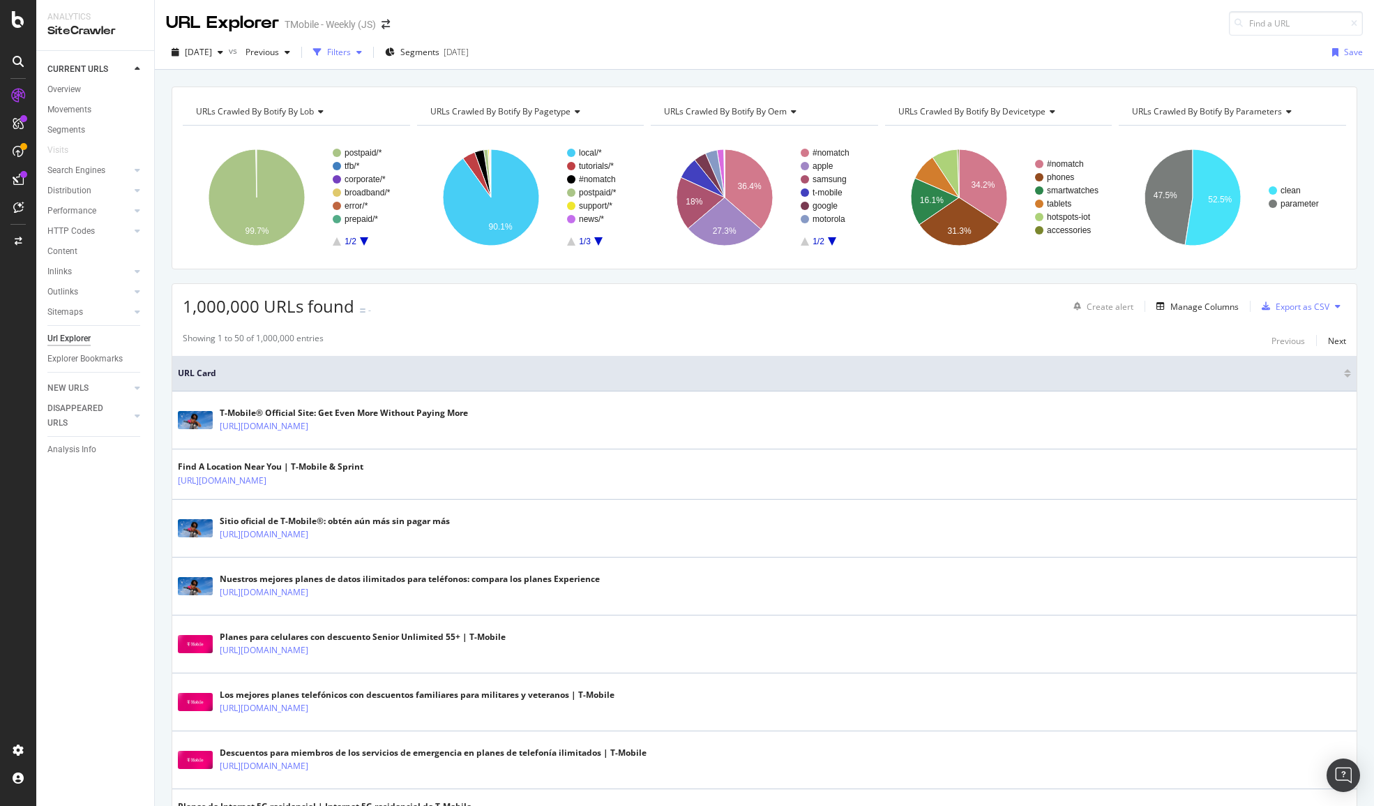
click at [322, 52] on icon "button" at bounding box center [317, 52] width 8 height 8
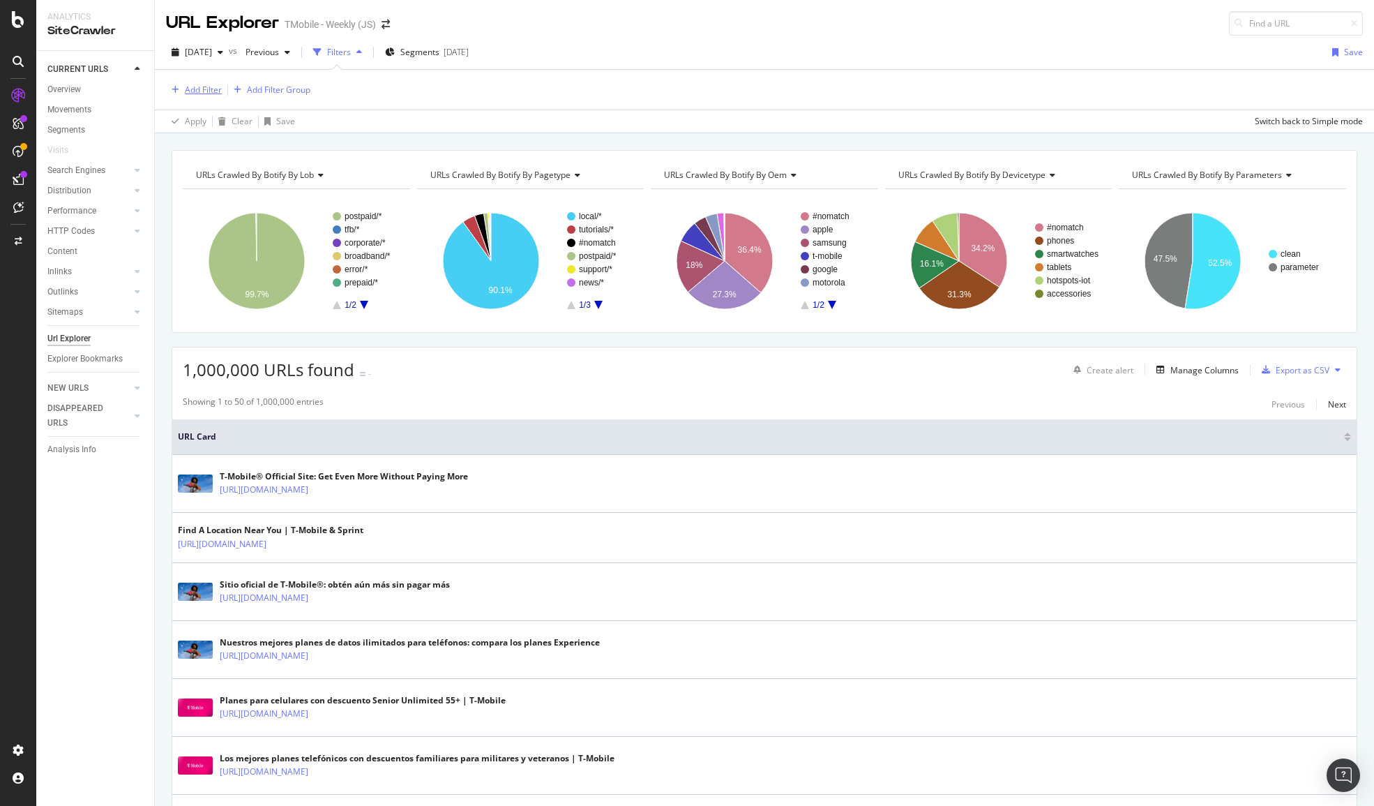
click at [211, 91] on div "Add Filter" at bounding box center [203, 90] width 37 height 12
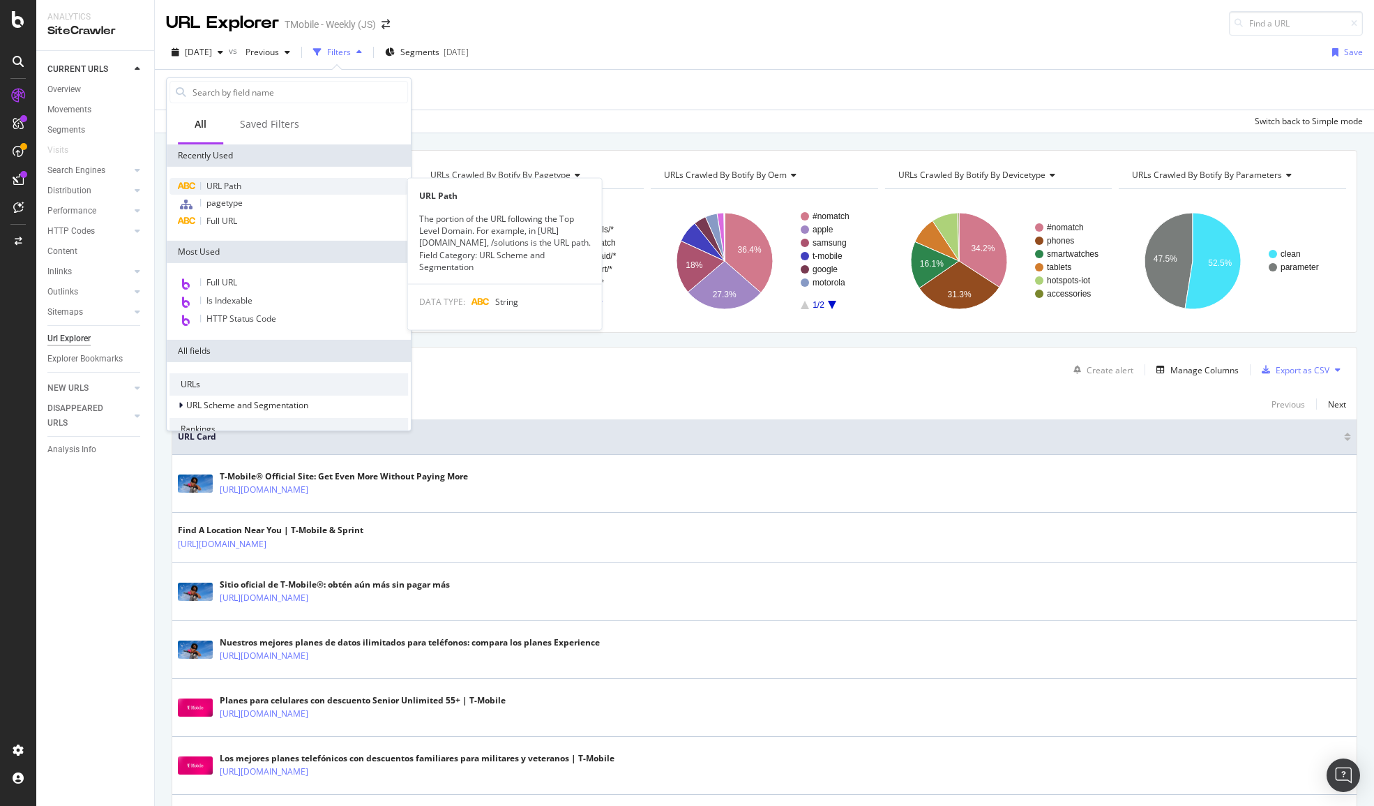
click at [216, 180] on span "URL Path" at bounding box center [223, 186] width 35 height 12
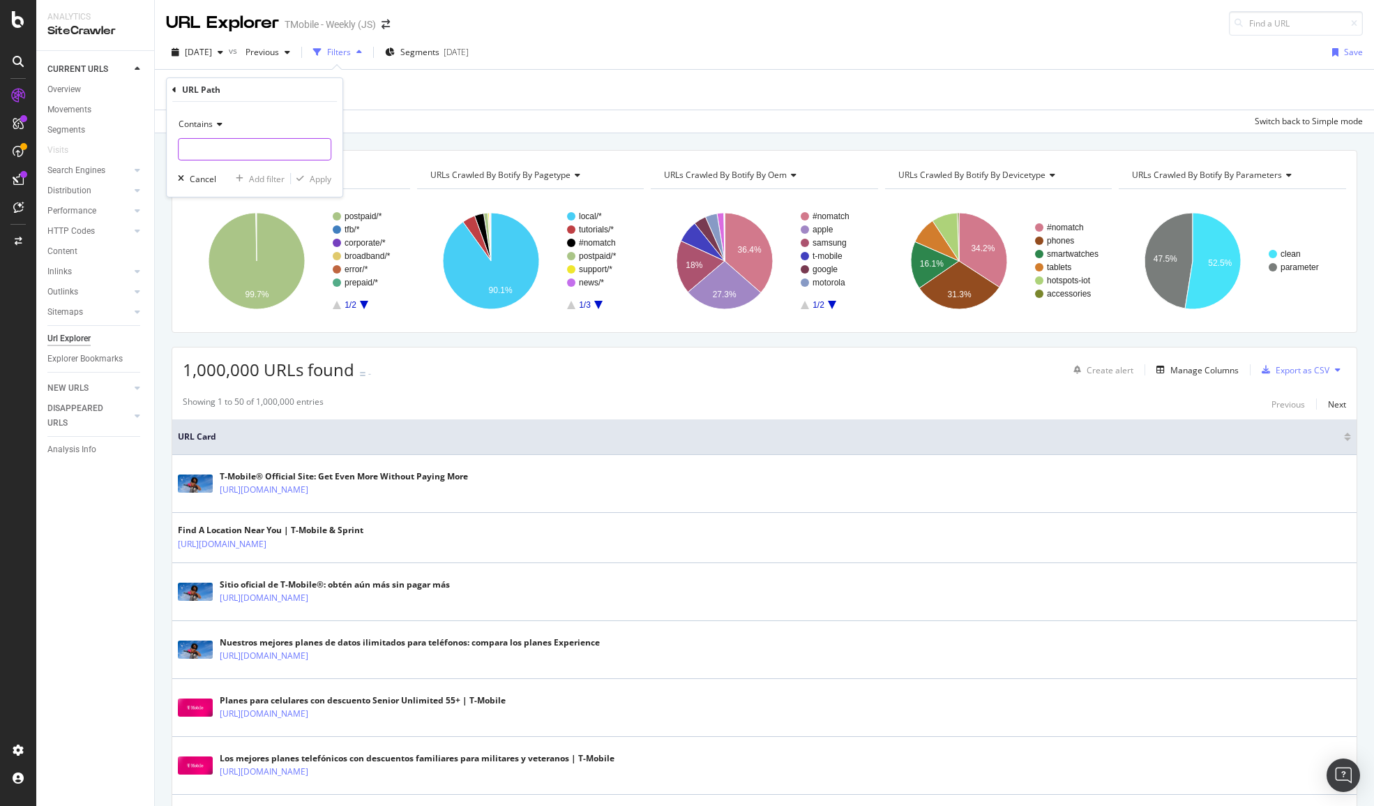
click at [255, 153] on input "text" at bounding box center [255, 149] width 152 height 22
type input "/stores/pl"
click at [320, 180] on div "Apply" at bounding box center [321, 178] width 22 height 12
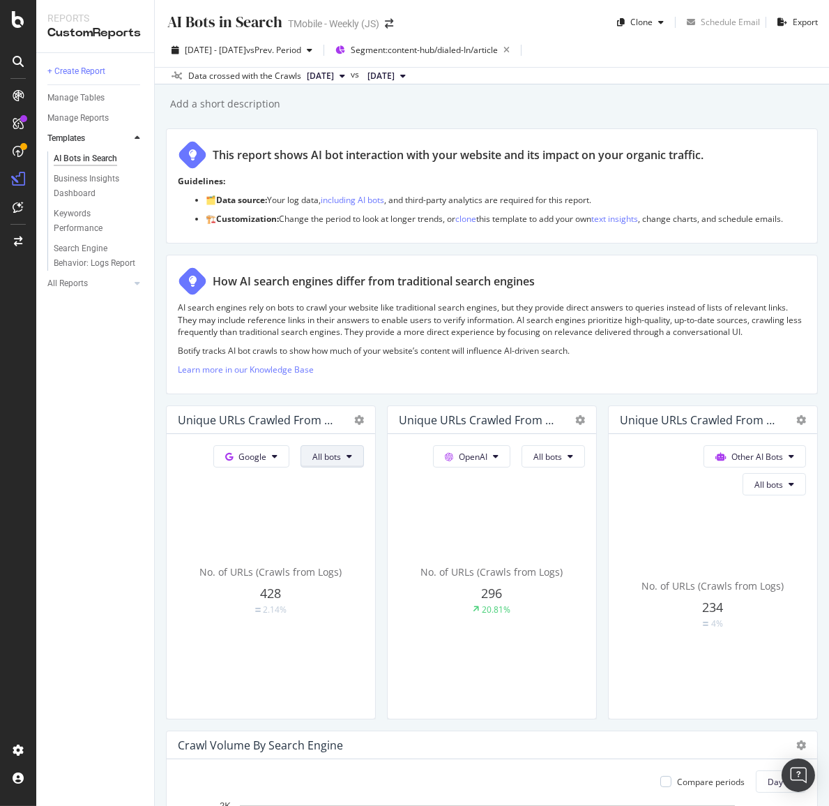
click at [318, 462] on span "All bots" at bounding box center [326, 457] width 29 height 12
